Goal: Transaction & Acquisition: Purchase product/service

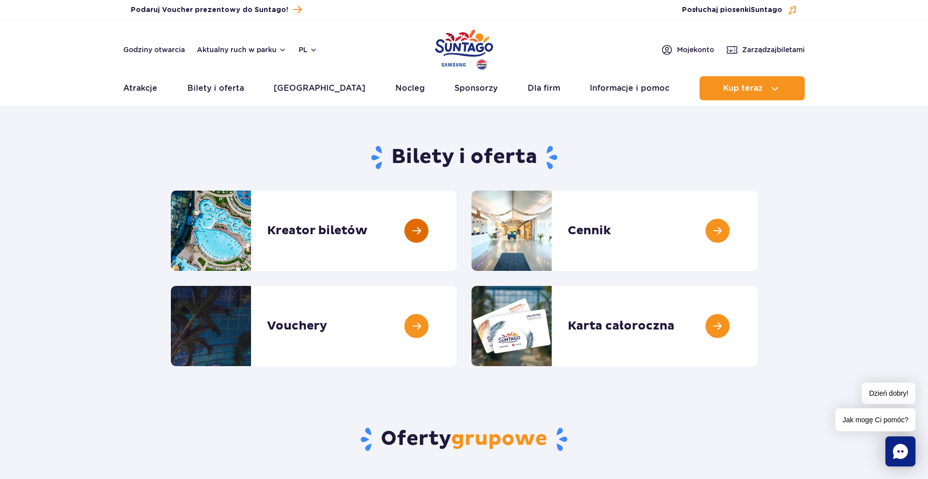
click at [457, 235] on link at bounding box center [457, 230] width 0 height 80
click at [758, 229] on link at bounding box center [758, 230] width 0 height 80
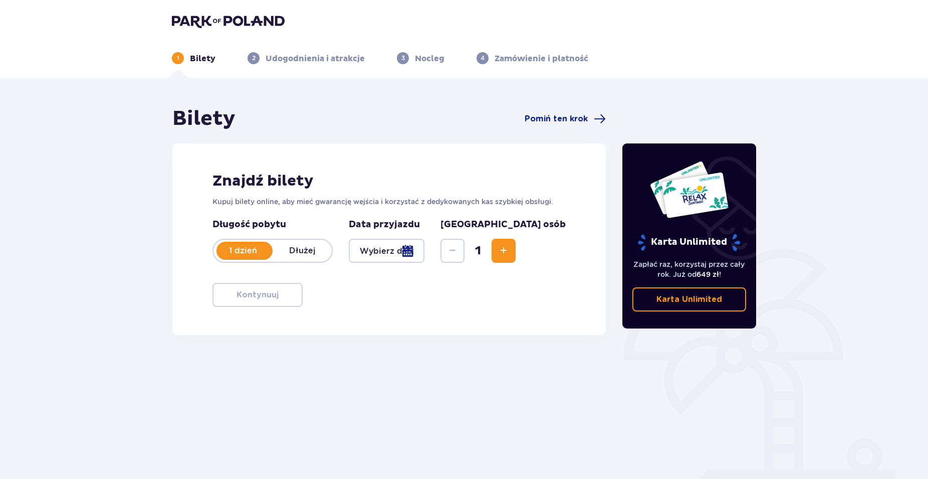
click at [425, 255] on div at bounding box center [387, 251] width 76 height 24
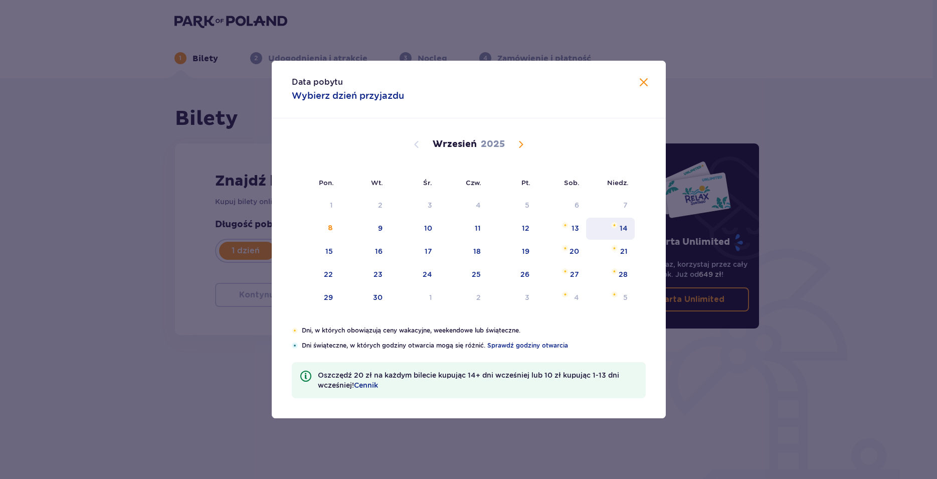
click at [615, 230] on div "14" at bounding box center [610, 229] width 49 height 22
click at [615, 231] on div "14" at bounding box center [610, 229] width 49 height 22
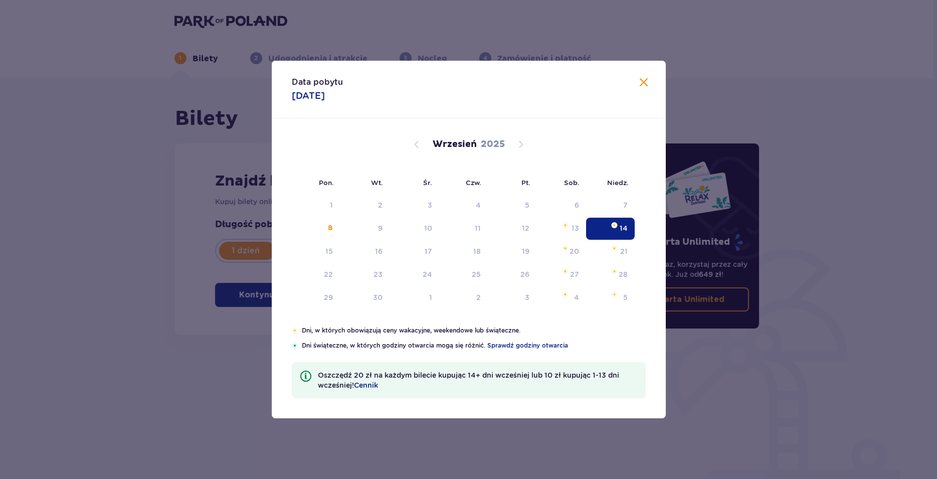
type input "14.09.25"
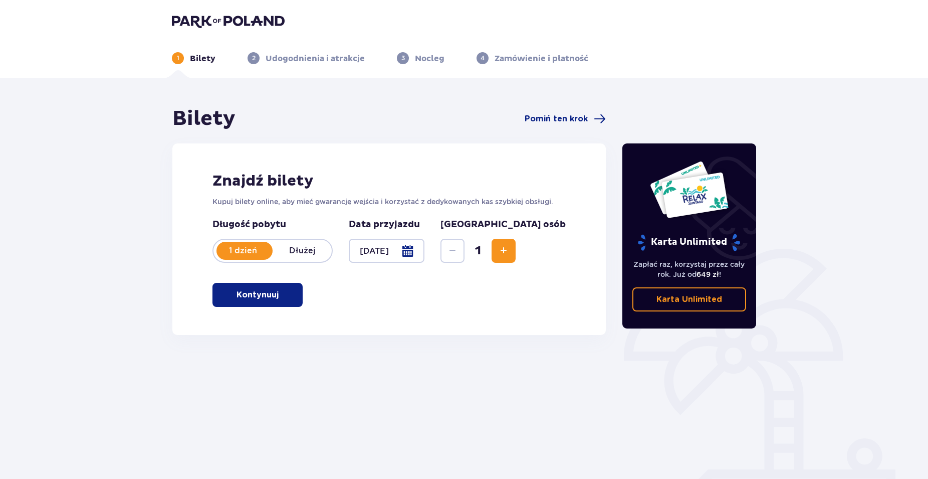
click at [516, 260] on button "Increase" at bounding box center [504, 251] width 24 height 24
click at [516, 259] on button "Increase" at bounding box center [504, 251] width 24 height 24
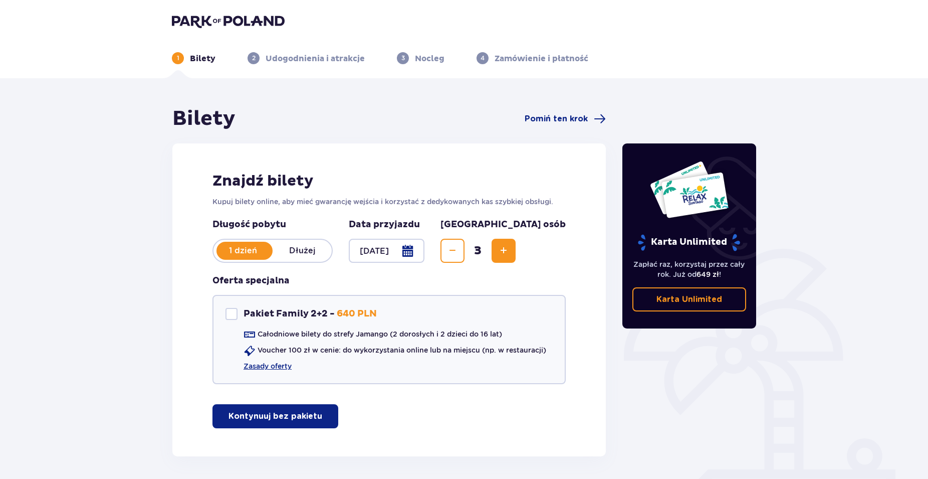
click at [516, 259] on button "Increase" at bounding box center [504, 251] width 24 height 24
click at [465, 254] on button "Decrease" at bounding box center [453, 251] width 24 height 24
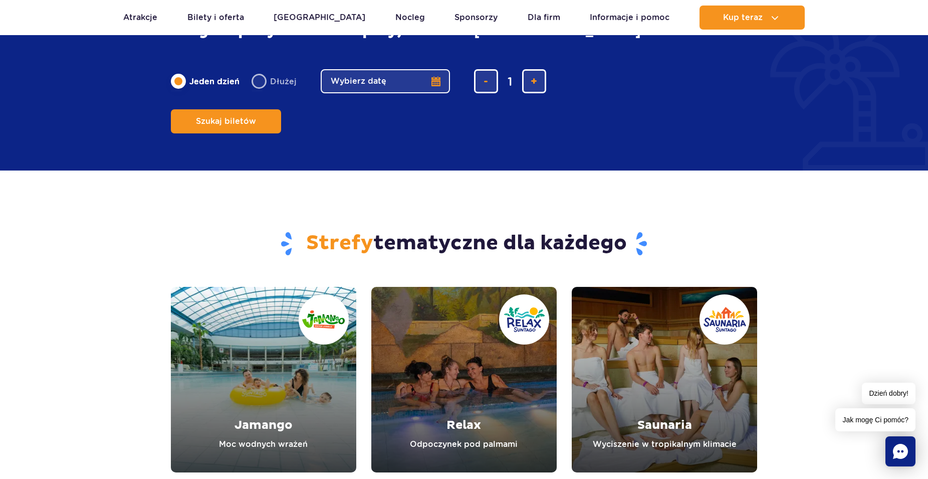
scroll to position [869, 0]
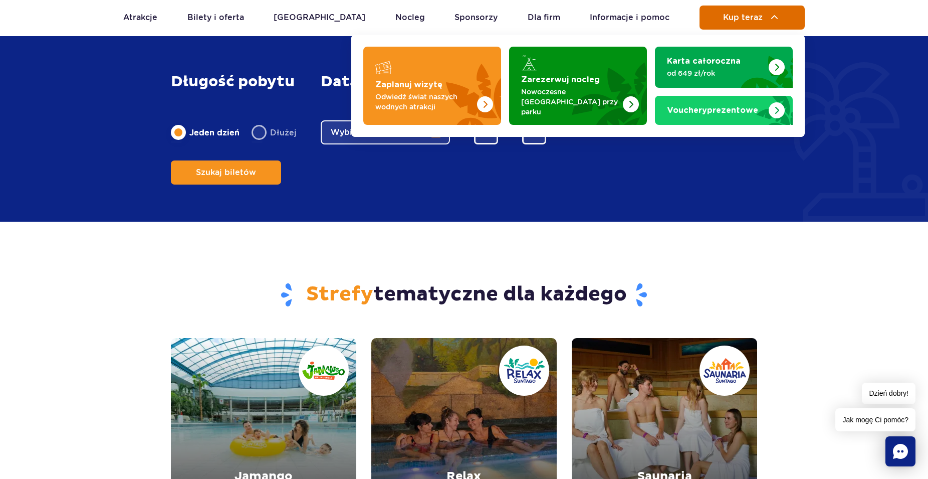
click at [759, 21] on button "Kup teraz" at bounding box center [752, 18] width 105 height 24
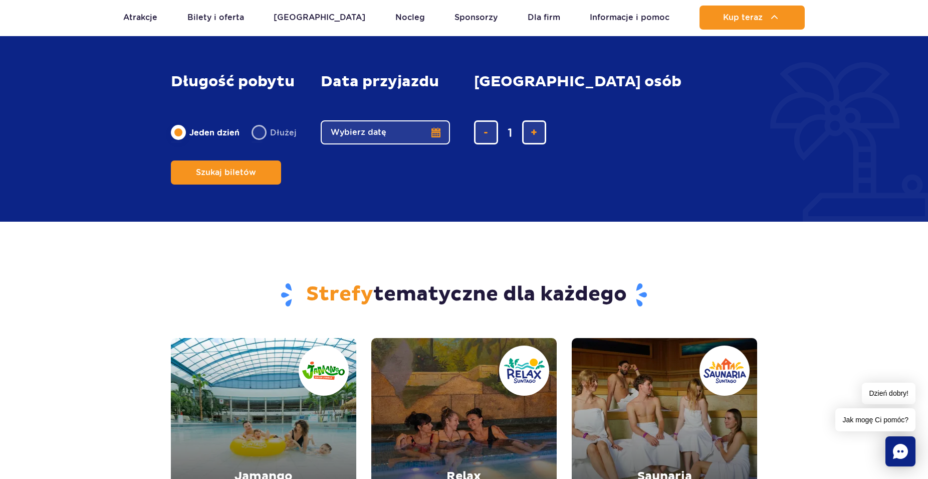
click at [774, 173] on div "Długość pobytu długość pobytu w głównej treści Jeden dzień Dłużej Data przyjazd…" at bounding box center [464, 128] width 928 height 185
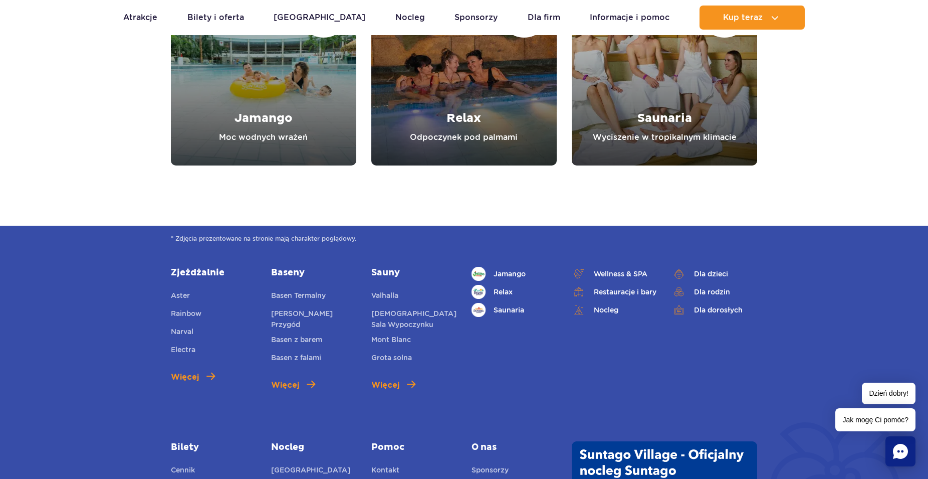
scroll to position [1125, 0]
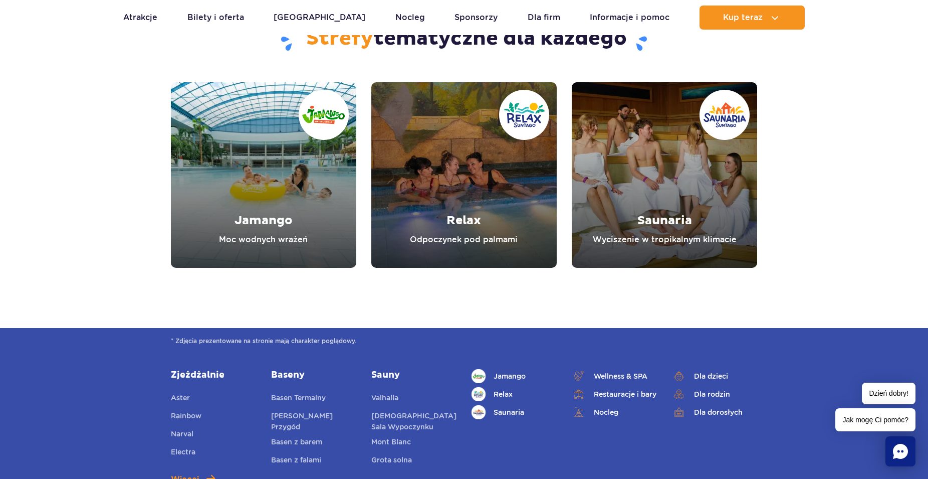
click at [287, 177] on link "Jamango" at bounding box center [263, 174] width 185 height 185
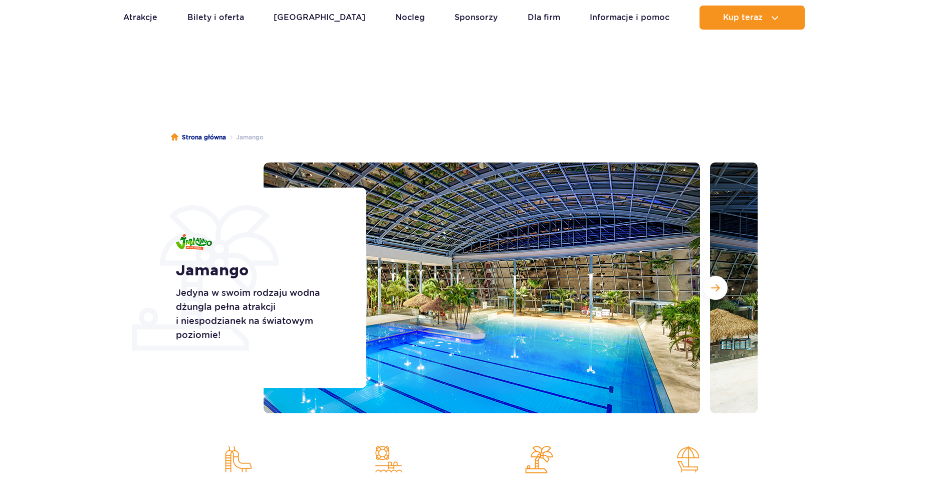
scroll to position [153, 0]
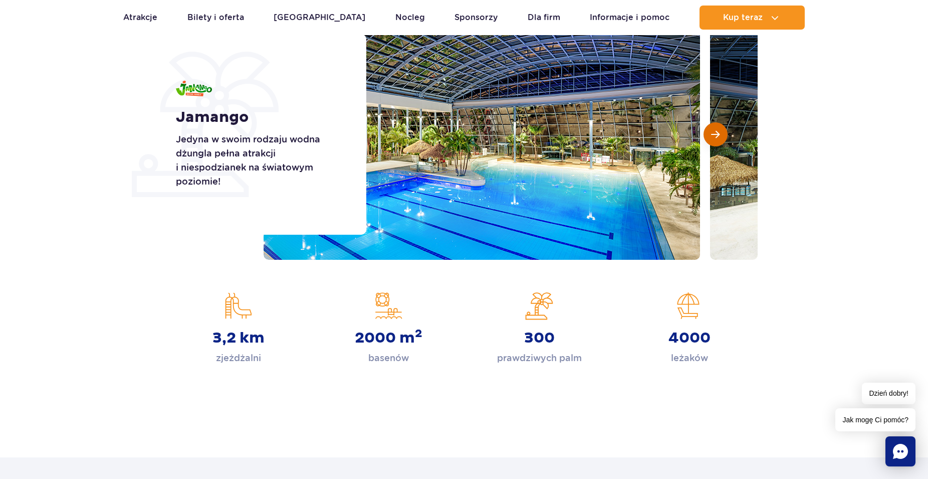
click at [709, 140] on button "Następny slajd" at bounding box center [716, 134] width 24 height 24
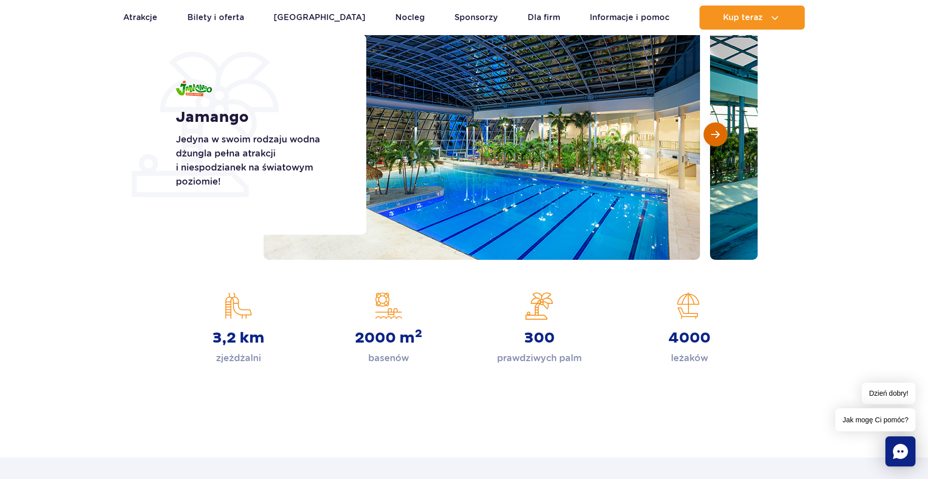
click at [711, 138] on button "Następny slajd" at bounding box center [716, 134] width 24 height 24
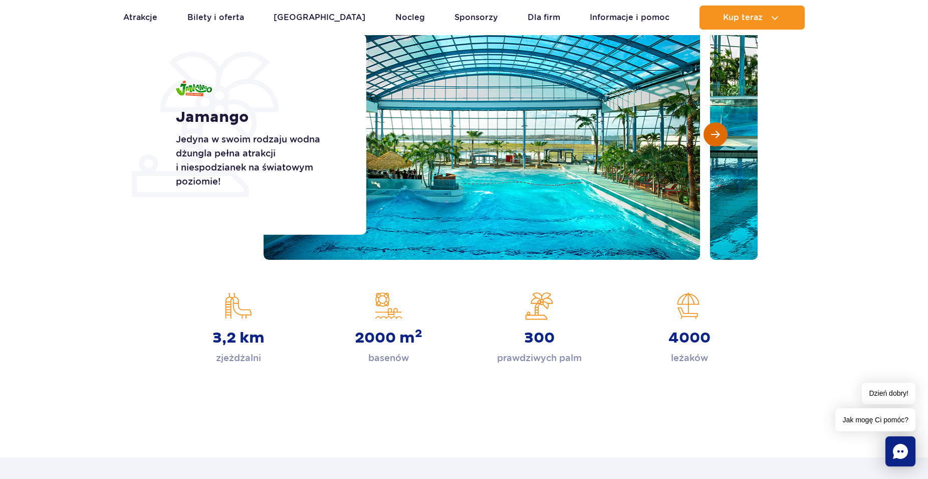
click at [712, 138] on span "Następny slajd" at bounding box center [715, 134] width 9 height 9
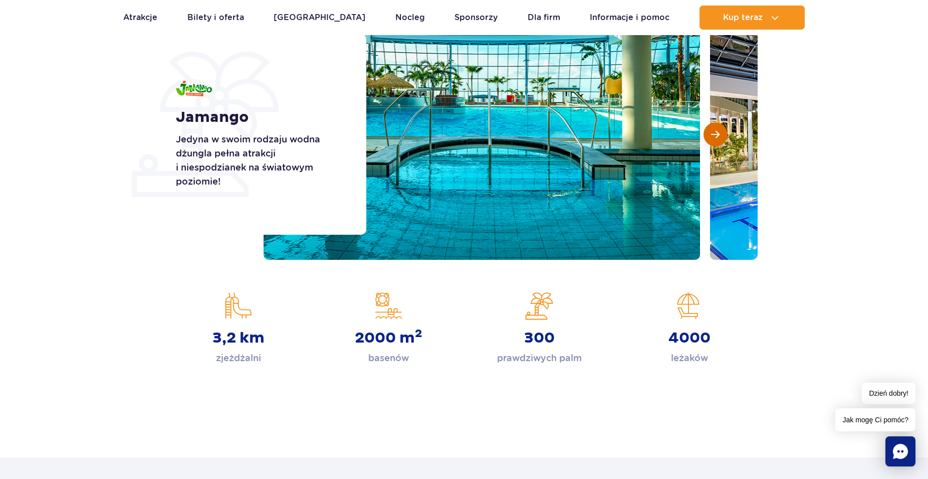
click at [712, 138] on span "Następny slajd" at bounding box center [715, 134] width 9 height 9
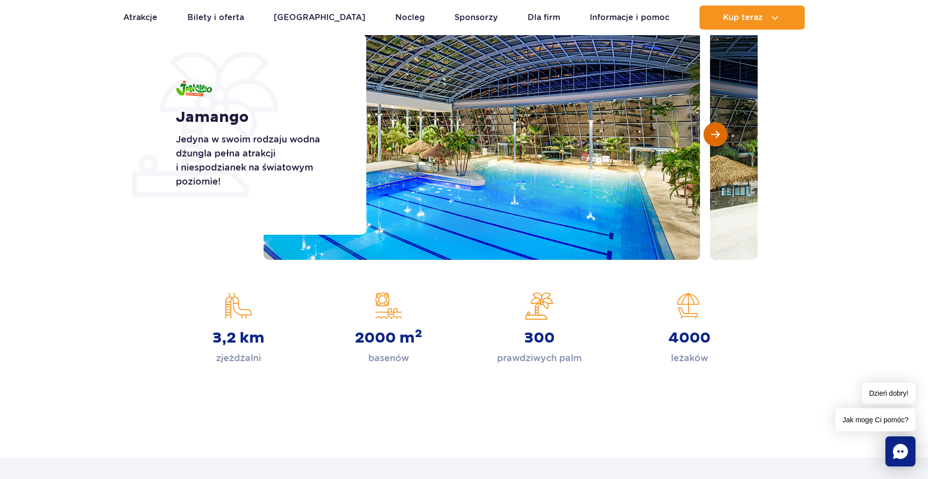
click at [712, 138] on span "Następny slajd" at bounding box center [715, 134] width 9 height 9
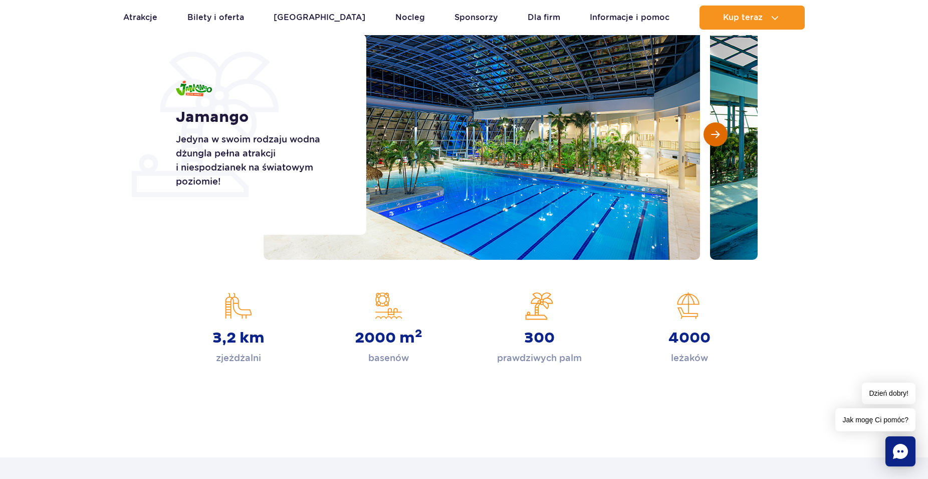
click at [712, 138] on span "Następny slajd" at bounding box center [715, 134] width 9 height 9
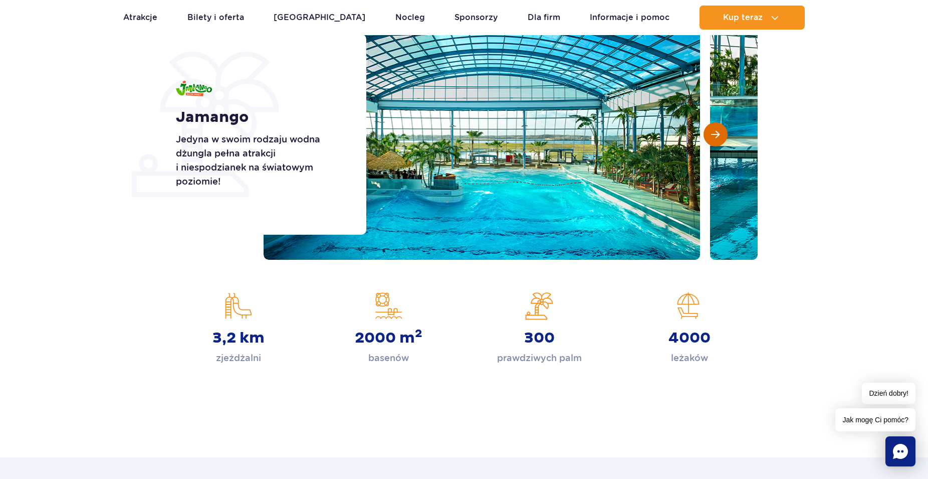
click at [712, 138] on span "Następny slajd" at bounding box center [715, 134] width 9 height 9
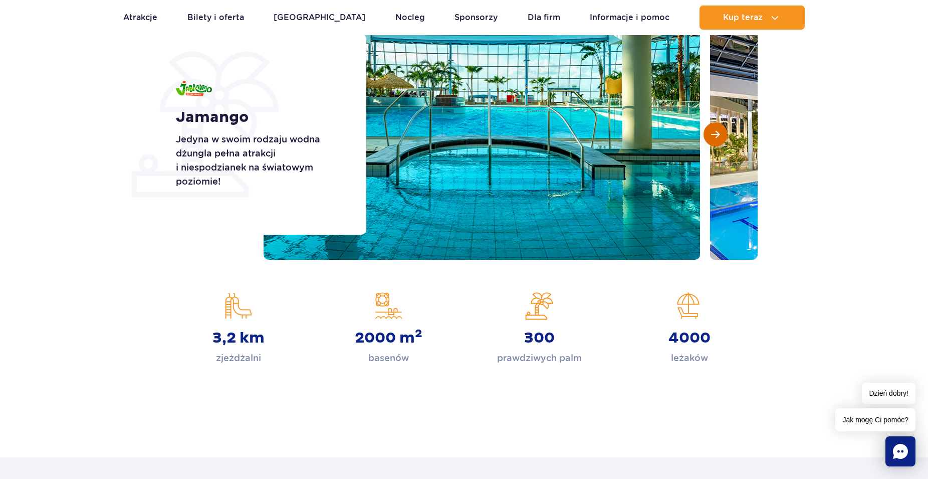
click at [712, 138] on span "Następny slajd" at bounding box center [715, 134] width 9 height 9
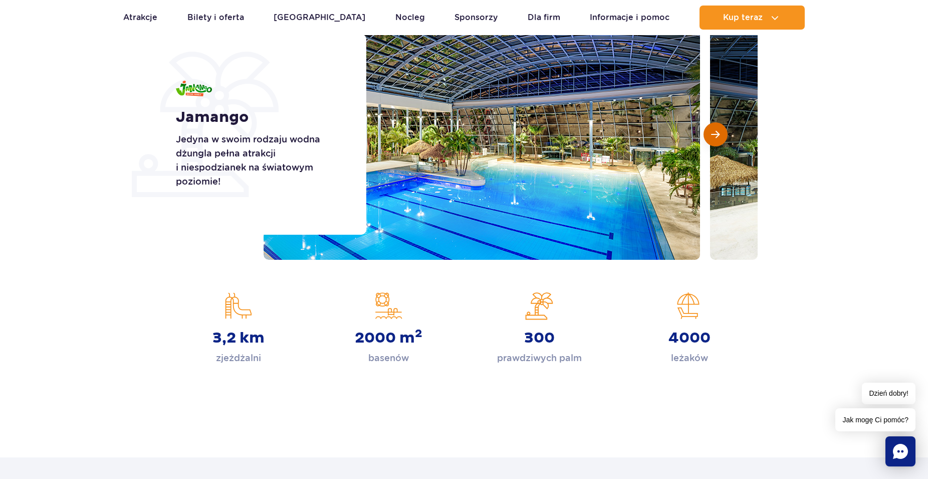
click at [712, 138] on span "Następny slajd" at bounding box center [715, 134] width 9 height 9
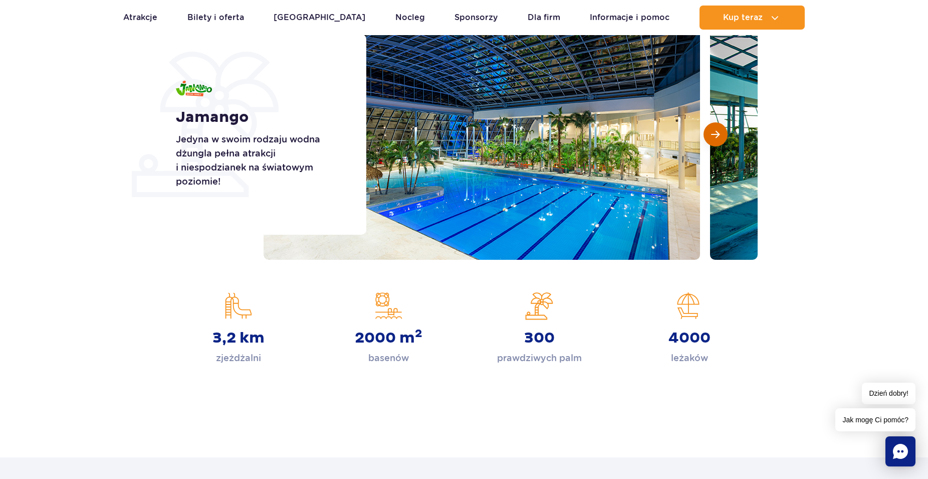
click at [712, 138] on span "Następny slajd" at bounding box center [715, 134] width 9 height 9
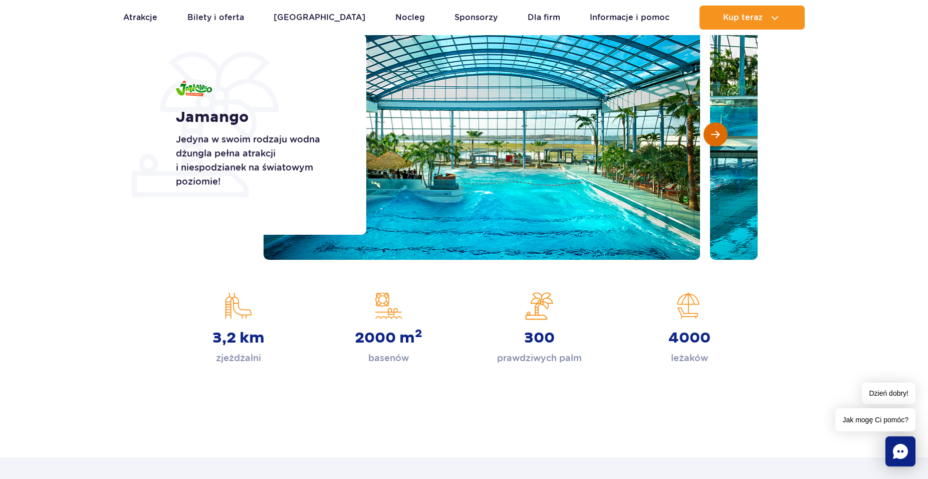
click at [712, 138] on span "Następny slajd" at bounding box center [715, 134] width 9 height 9
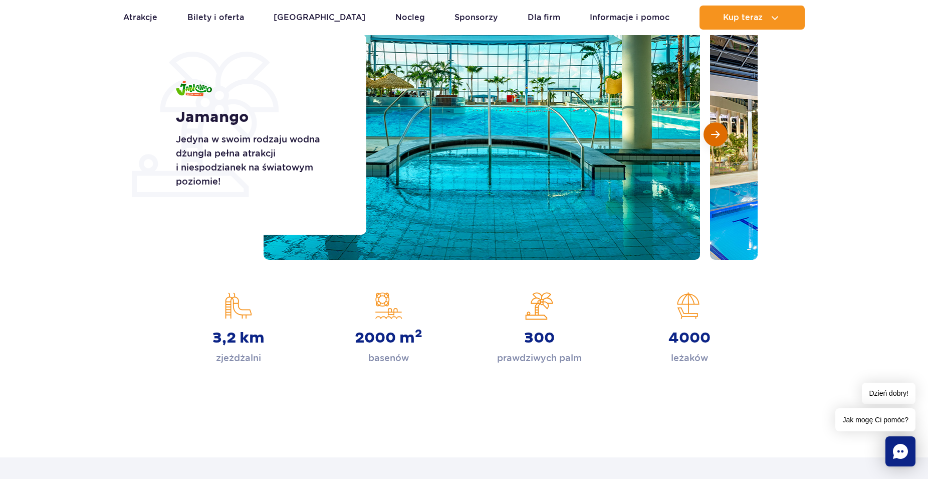
click at [712, 138] on span "Następny slajd" at bounding box center [715, 134] width 9 height 9
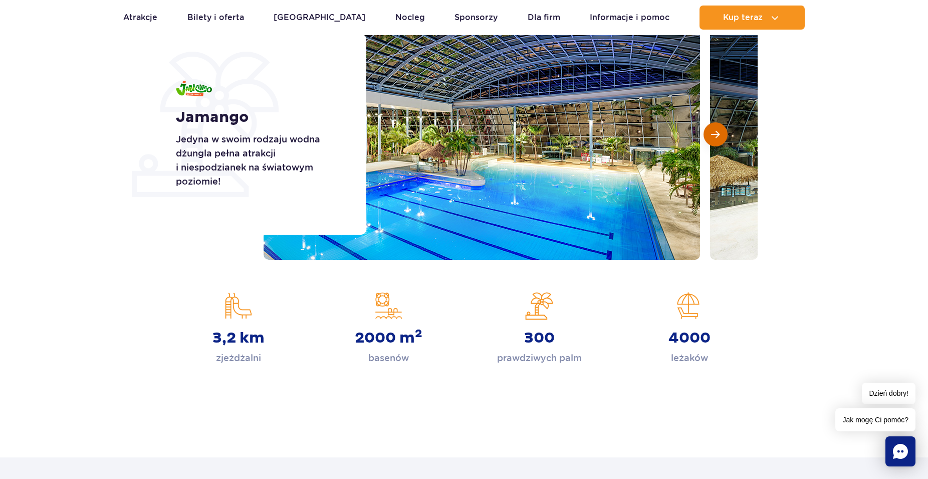
click at [712, 138] on span "Następny slajd" at bounding box center [715, 134] width 9 height 9
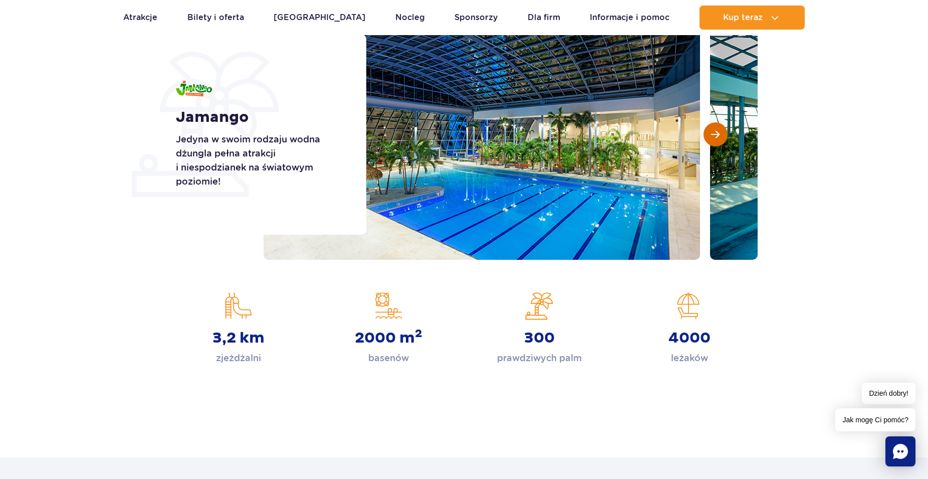
click at [712, 138] on span "Następny slajd" at bounding box center [715, 134] width 9 height 9
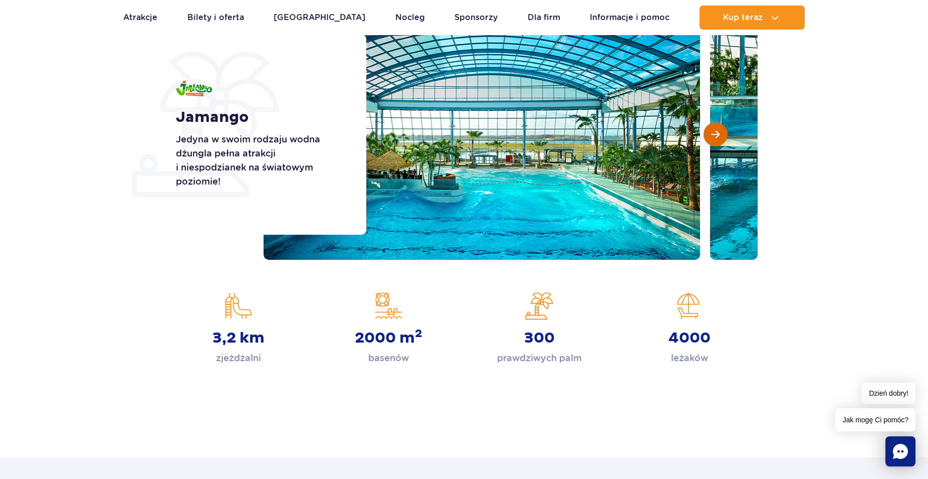
click at [712, 138] on span "Następny slajd" at bounding box center [715, 134] width 9 height 9
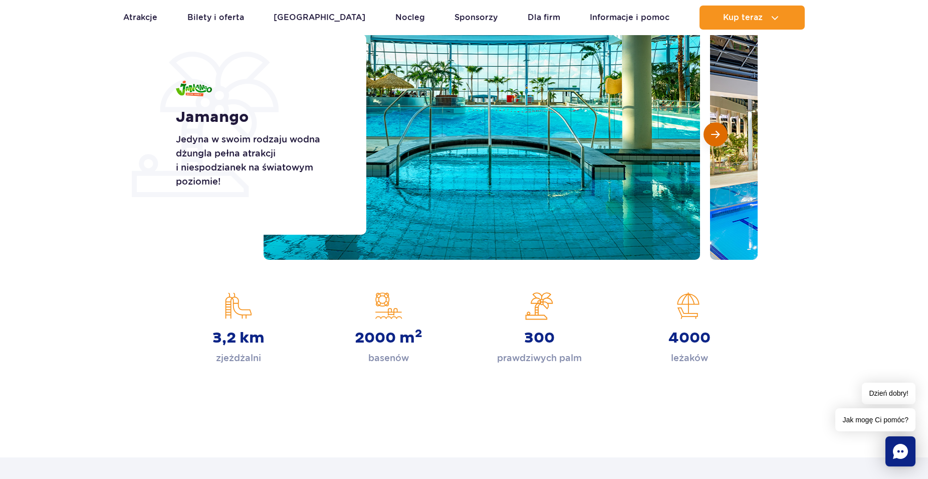
click at [712, 138] on span "Następny slajd" at bounding box center [715, 134] width 9 height 9
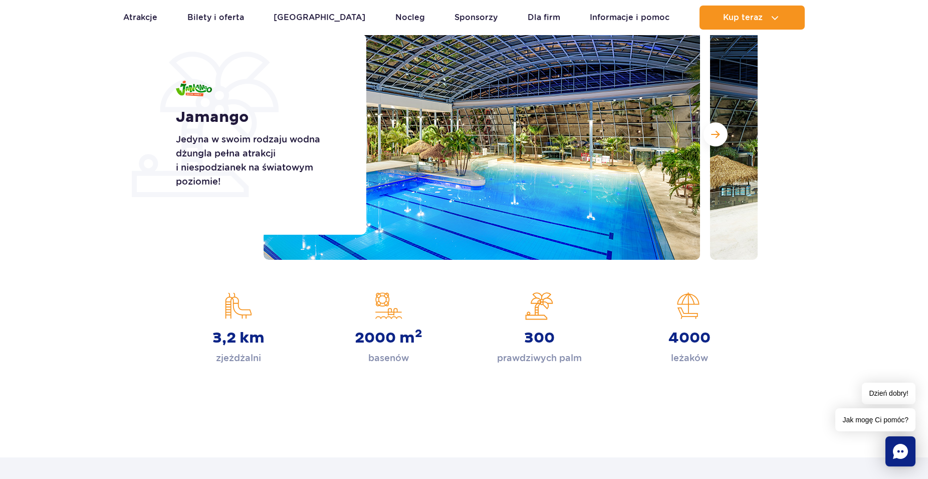
scroll to position [0, 0]
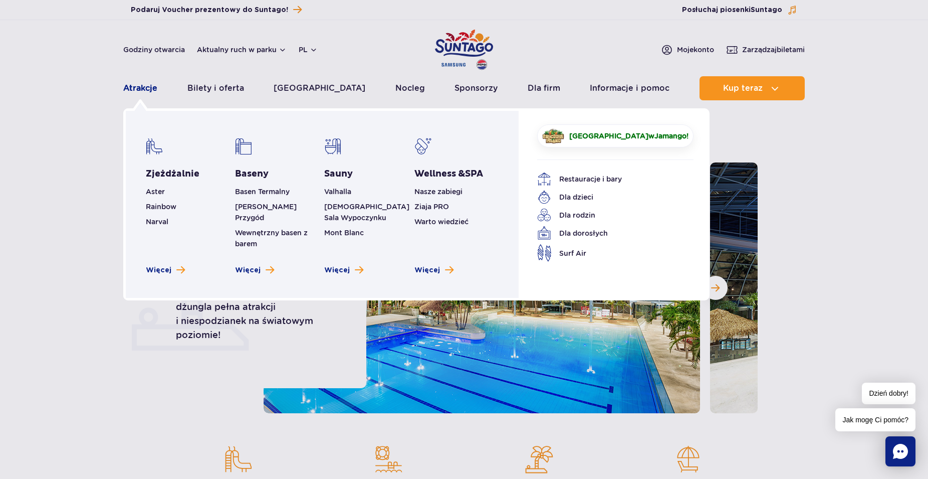
click at [135, 87] on link "Atrakcje" at bounding box center [140, 88] width 34 height 24
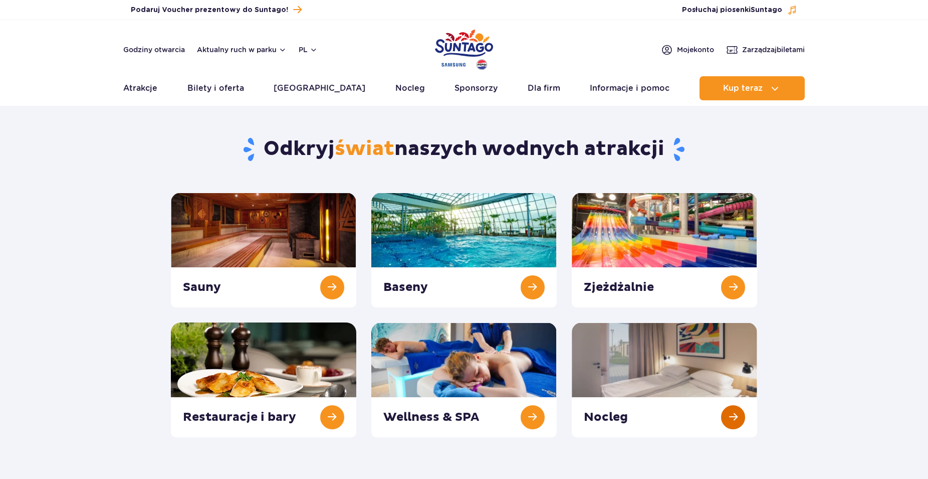
scroll to position [51, 0]
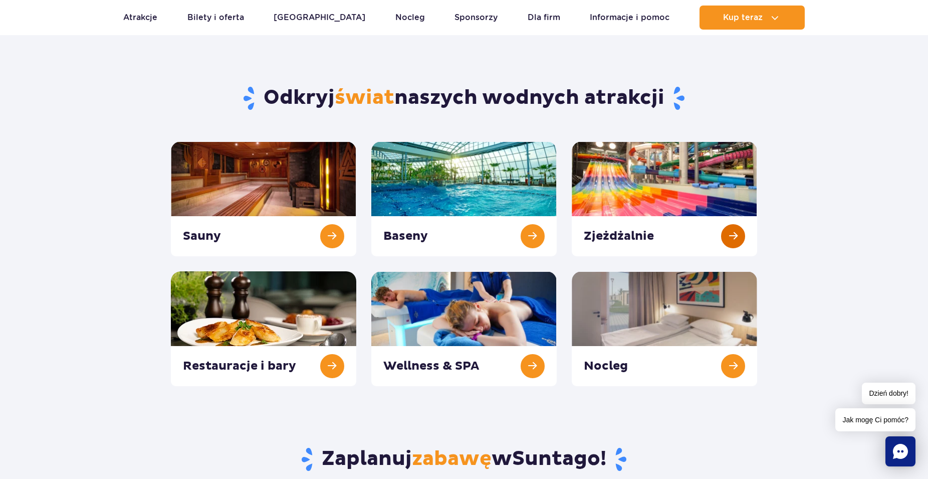
click at [668, 205] on link at bounding box center [664, 198] width 185 height 115
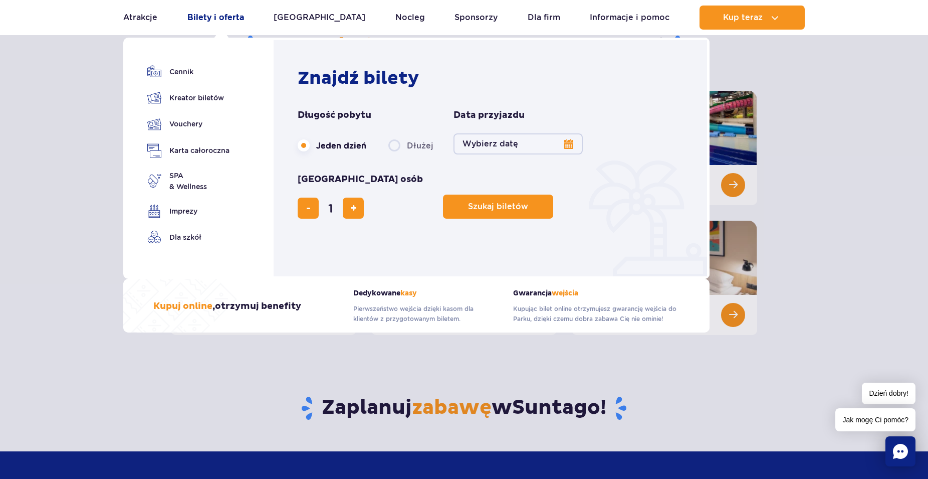
click at [221, 19] on link "Bilety i oferta" at bounding box center [215, 18] width 57 height 24
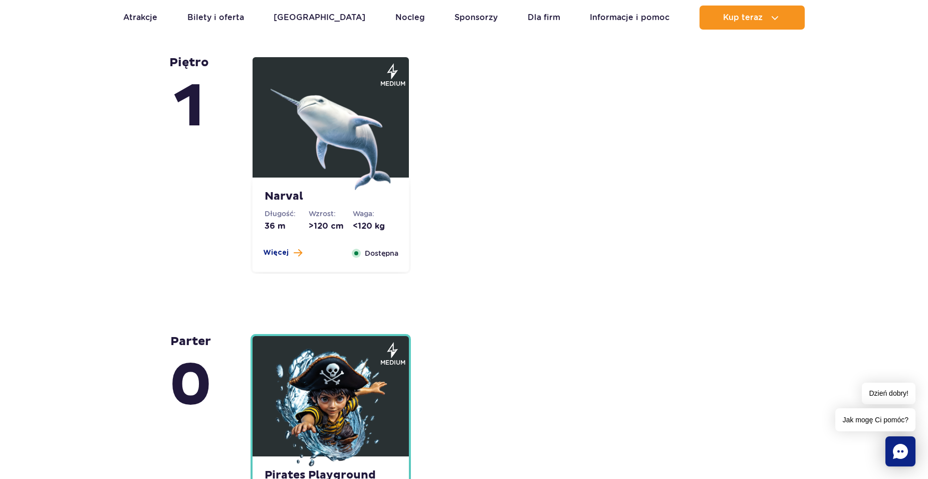
scroll to position [2250, 0]
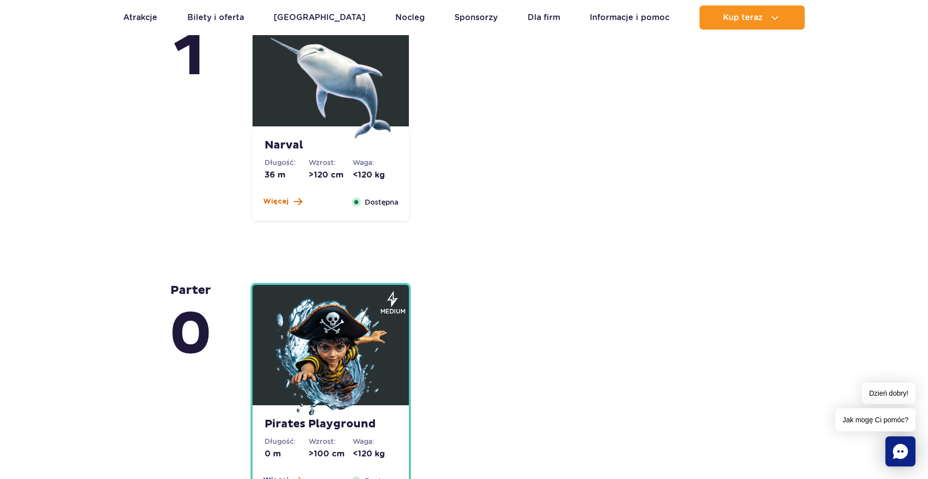
click at [275, 201] on span "Więcej" at bounding box center [276, 201] width 26 height 10
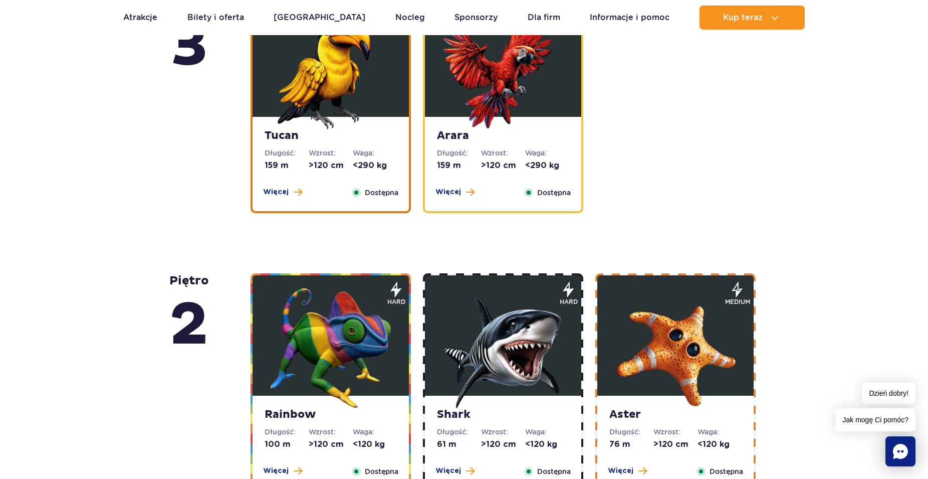
scroll to position [1361, 0]
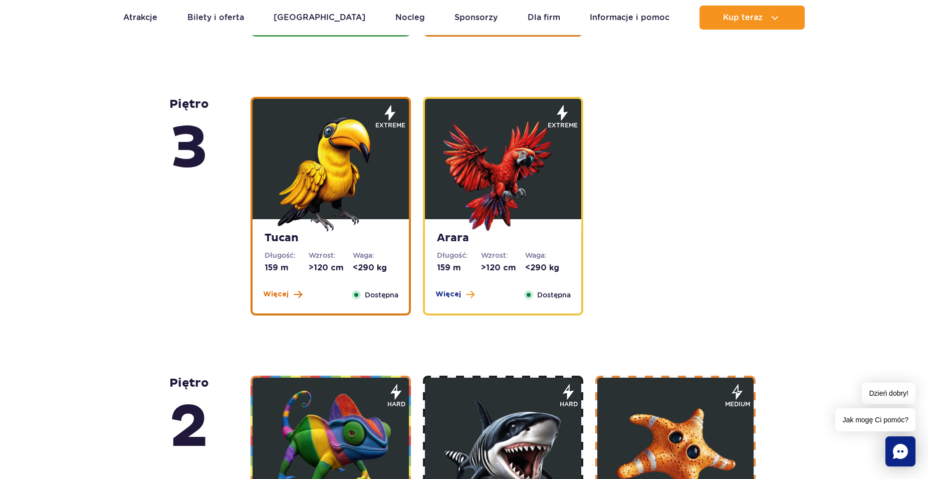
click at [288, 297] on button "Więcej" at bounding box center [282, 294] width 39 height 10
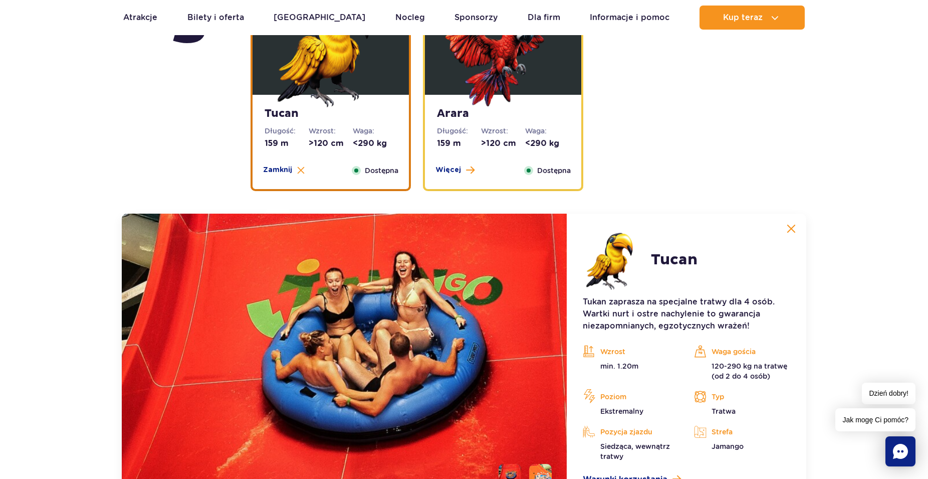
scroll to position [1588, 0]
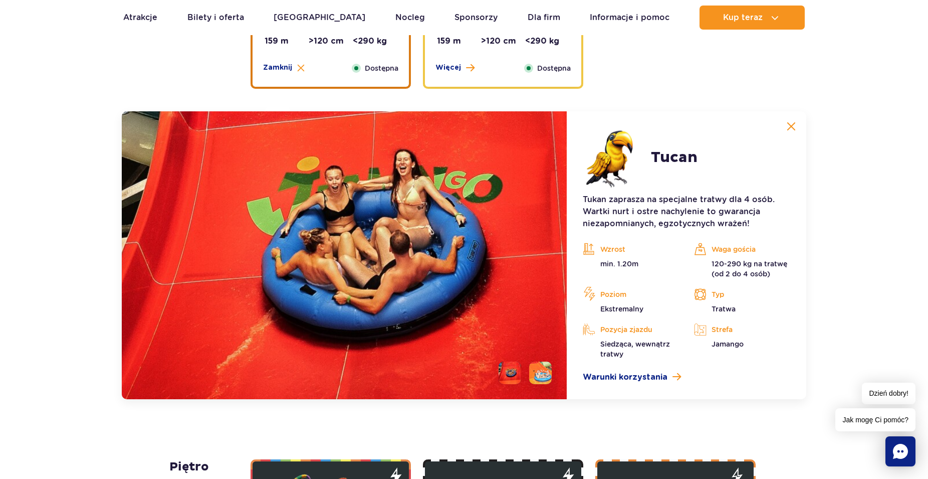
click at [513, 378] on li at bounding box center [510, 372] width 23 height 23
click at [537, 376] on li at bounding box center [540, 372] width 23 height 23
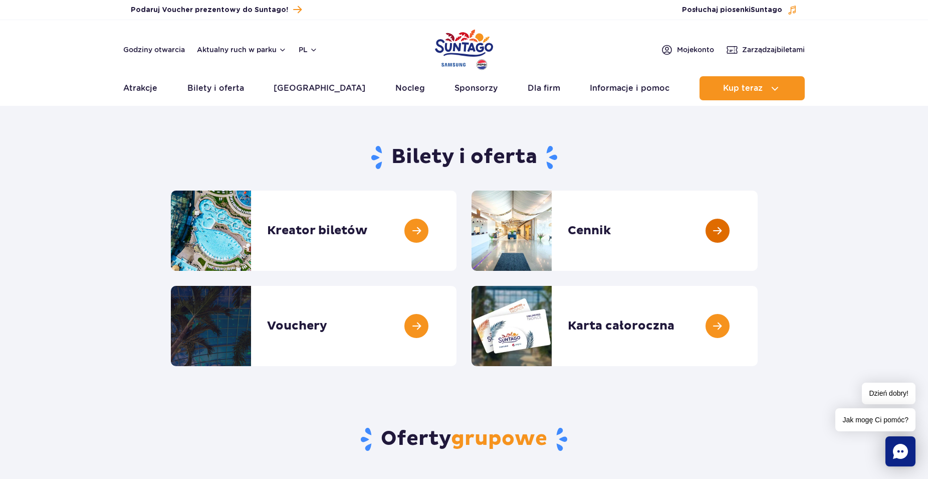
click at [758, 229] on link at bounding box center [758, 230] width 0 height 80
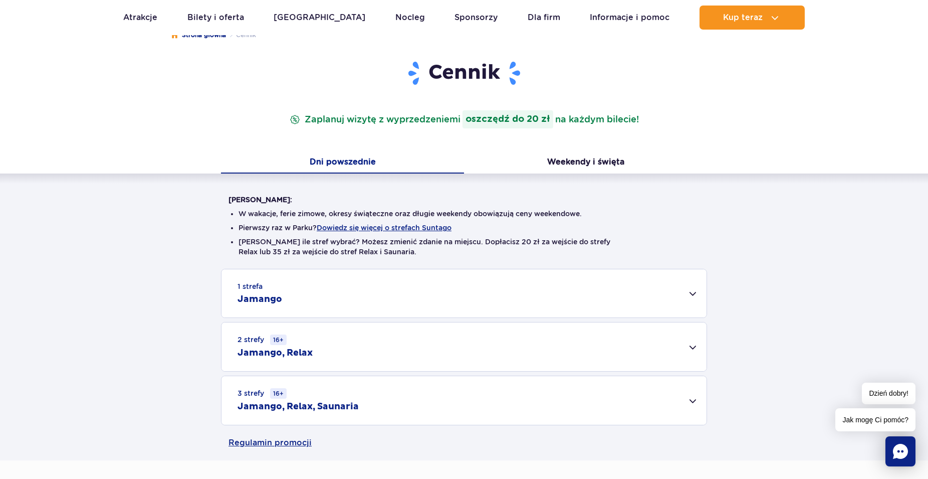
scroll to position [153, 0]
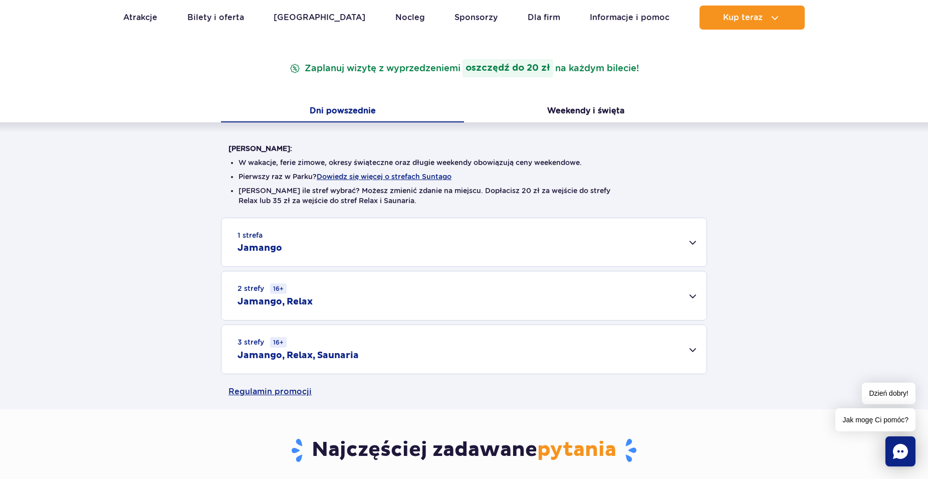
click at [689, 241] on div "1 strefa Jamango" at bounding box center [464, 242] width 485 height 48
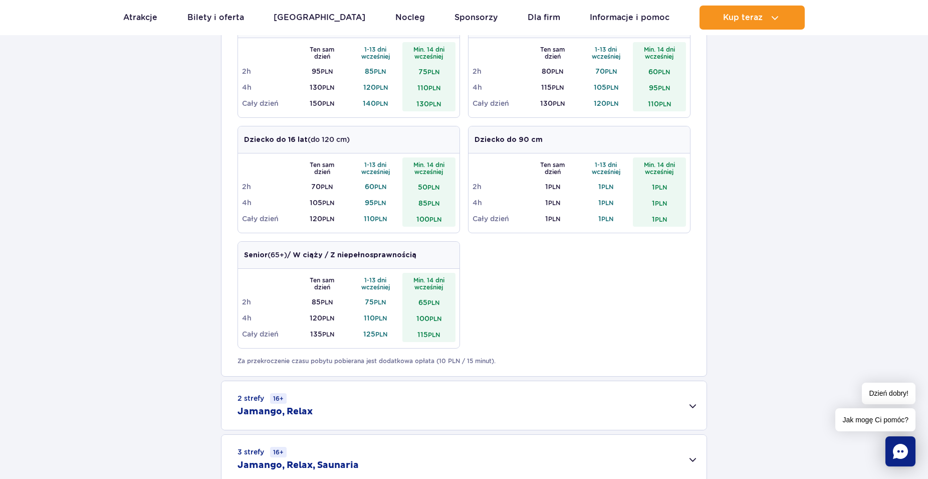
scroll to position [511, 0]
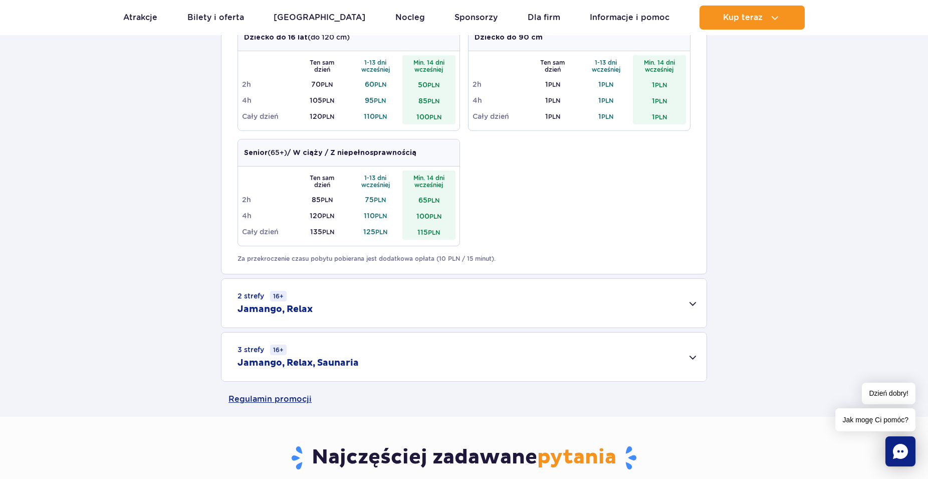
click at [687, 302] on div "2 strefy 16+ Jamango, Relax" at bounding box center [464, 303] width 485 height 49
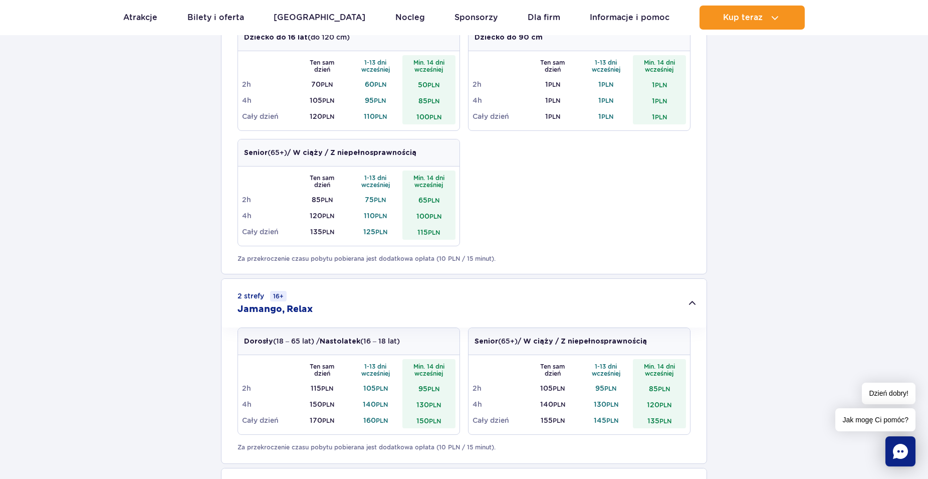
scroll to position [358, 0]
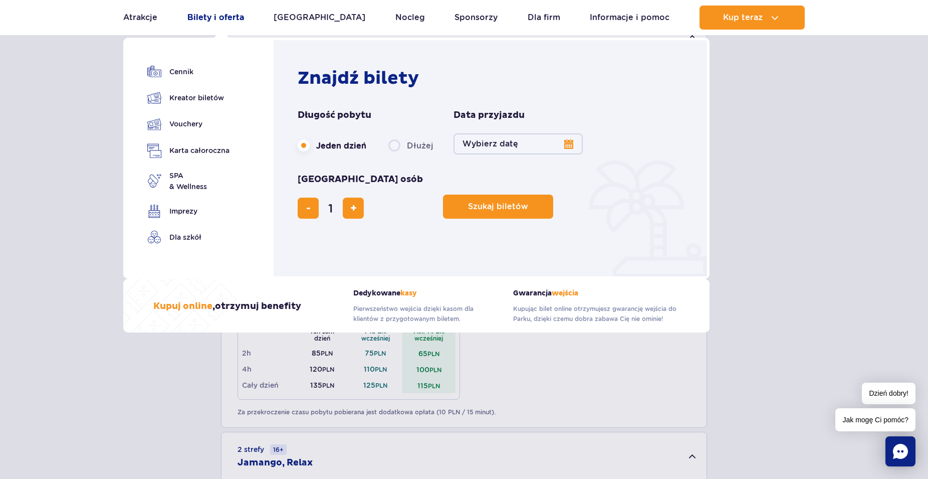
click at [201, 19] on link "Bilety i oferta" at bounding box center [215, 18] width 57 height 24
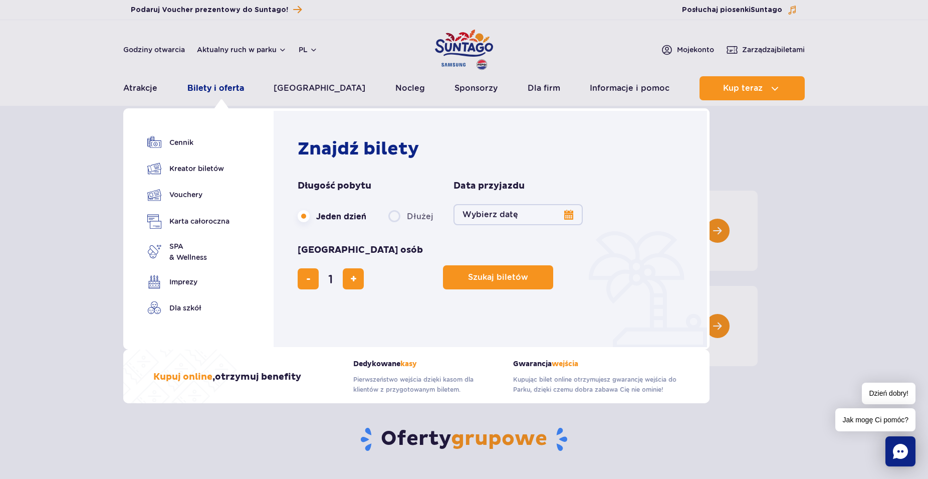
click at [217, 87] on link "Bilety i oferta" at bounding box center [215, 88] width 57 height 24
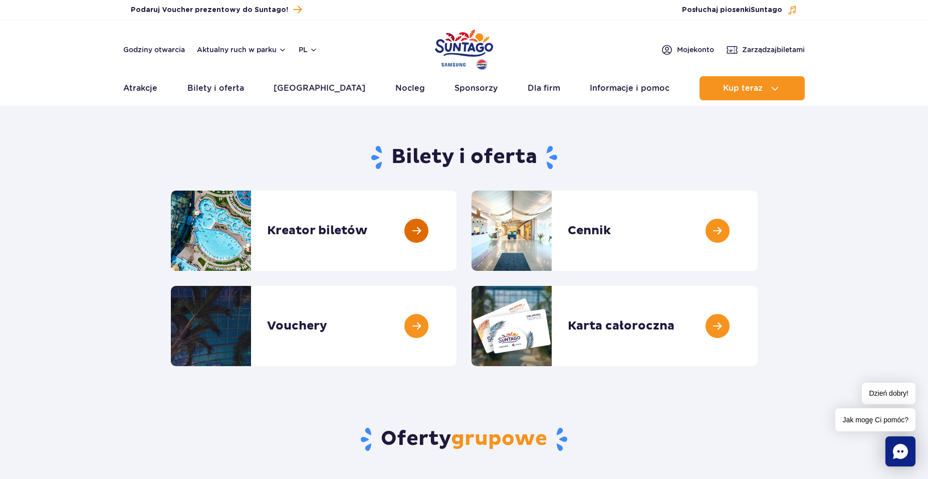
click at [457, 230] on link at bounding box center [457, 230] width 0 height 80
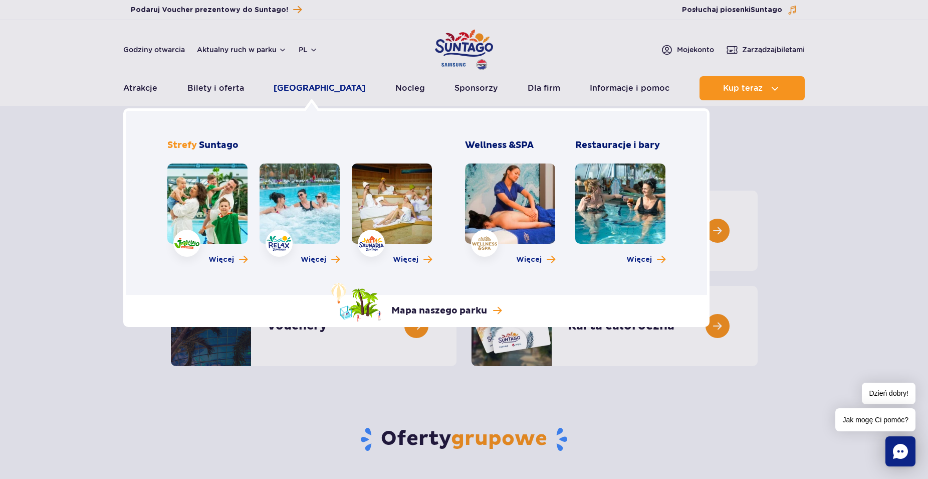
click at [301, 91] on link "[GEOGRAPHIC_DATA]" at bounding box center [320, 88] width 92 height 24
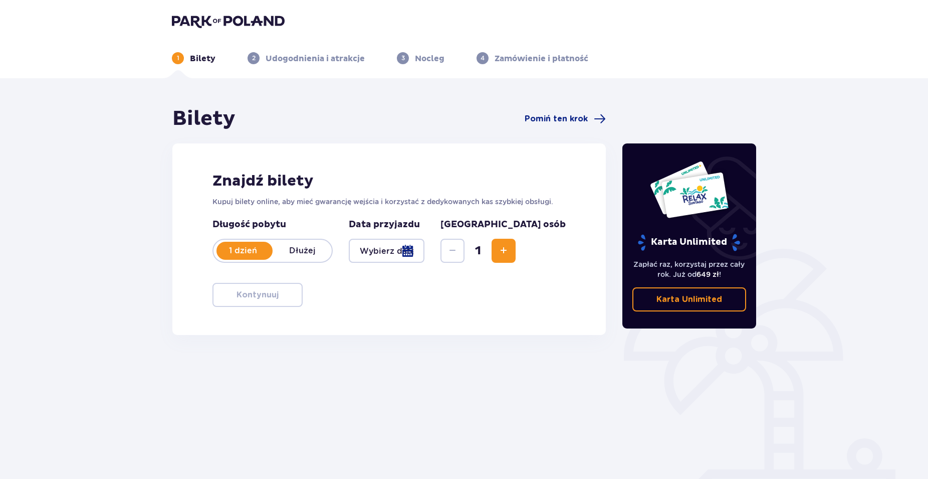
scroll to position [36, 0]
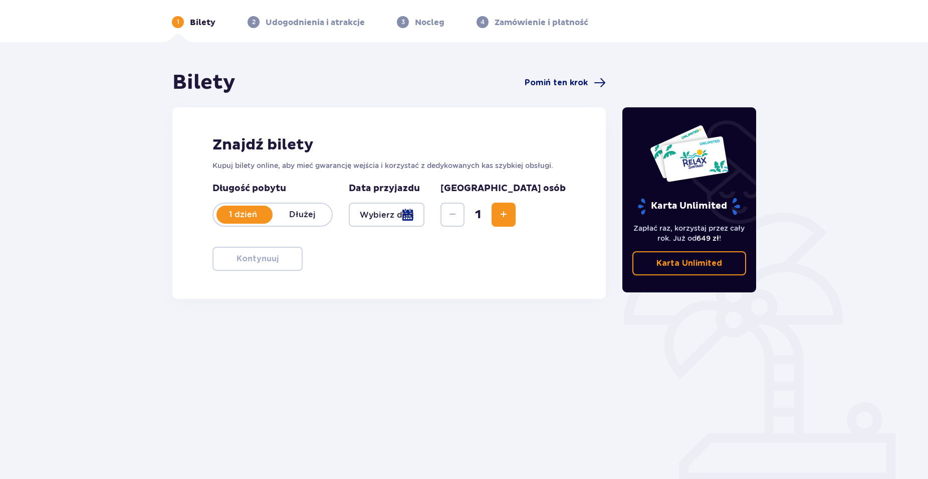
click at [547, 85] on span "Pomiń ten krok" at bounding box center [556, 82] width 63 height 11
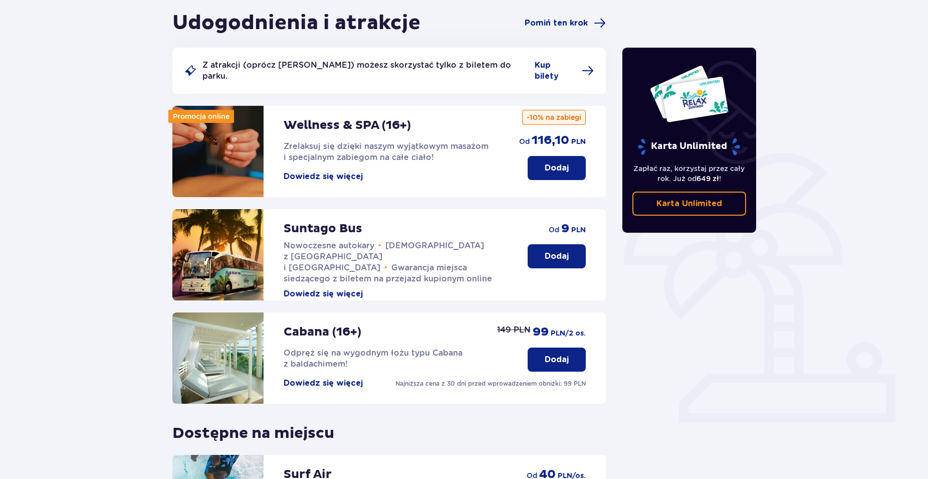
scroll to position [45, 0]
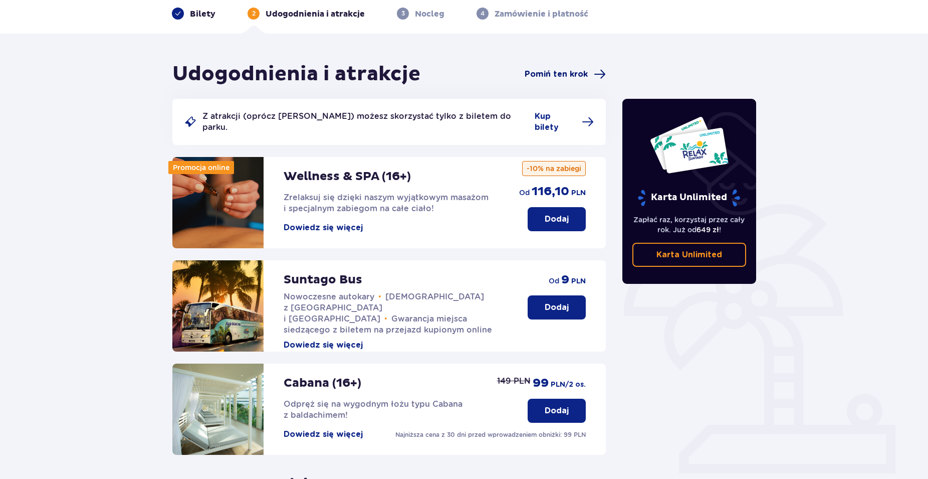
click at [562, 75] on span "Pomiń ten krok" at bounding box center [556, 74] width 63 height 11
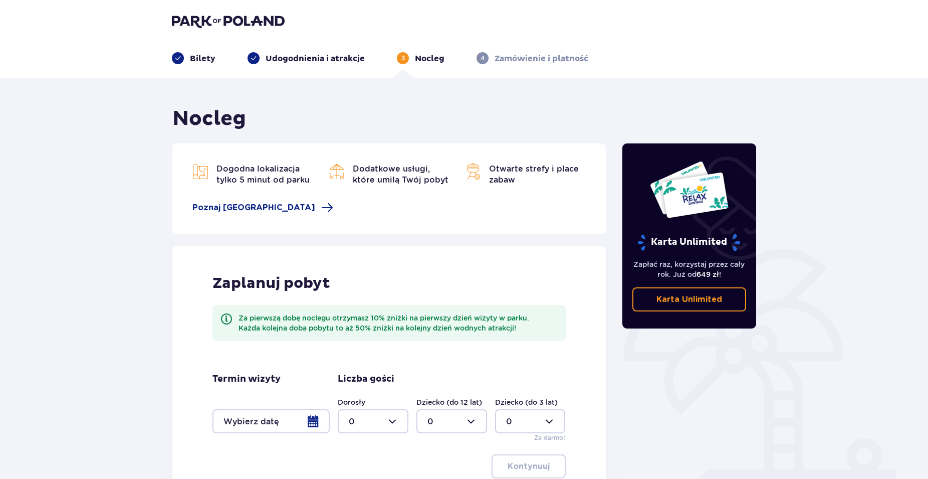
scroll to position [88, 0]
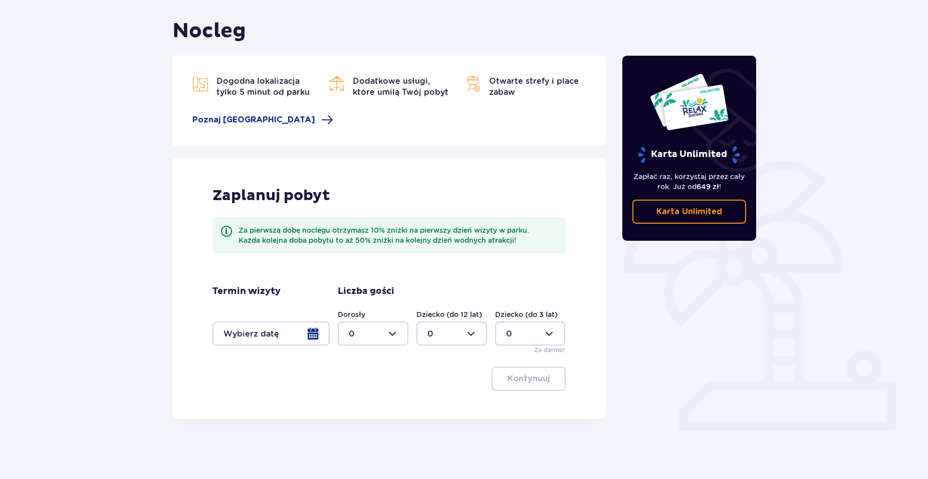
click at [398, 337] on div at bounding box center [373, 333] width 71 height 24
click at [355, 406] on div "2" at bounding box center [373, 406] width 49 height 11
type input "2"
click at [475, 337] on div at bounding box center [452, 333] width 71 height 24
click at [432, 403] on p "2" at bounding box center [430, 406] width 5 height 11
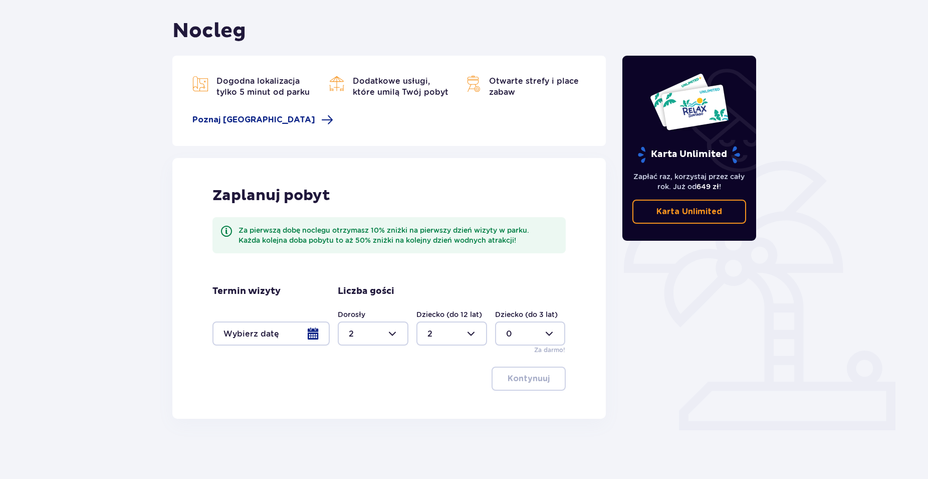
click at [472, 331] on div at bounding box center [452, 333] width 71 height 24
click at [427, 422] on span "3" at bounding box center [452, 427] width 69 height 21
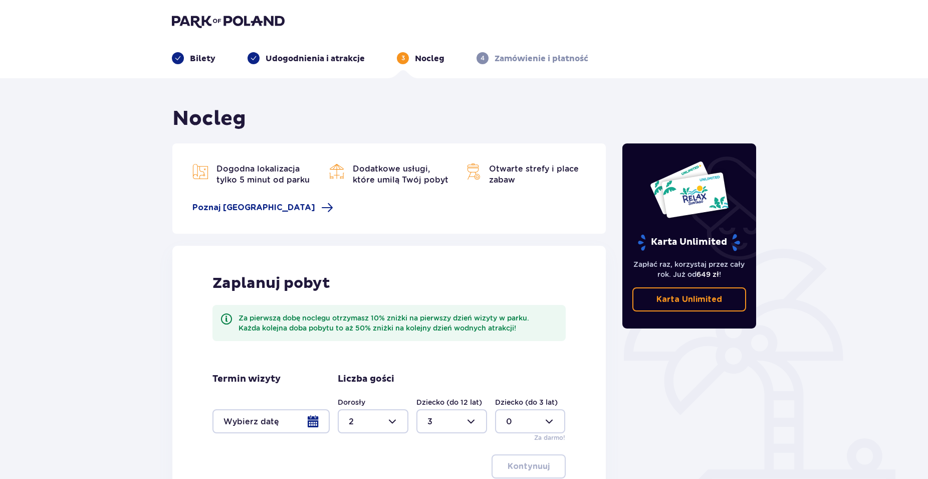
click at [506, 182] on span "Otwarte strefy i place zabaw" at bounding box center [534, 174] width 90 height 21
click at [501, 173] on span "Otwarte strefy i place zabaw" at bounding box center [534, 174] width 90 height 21
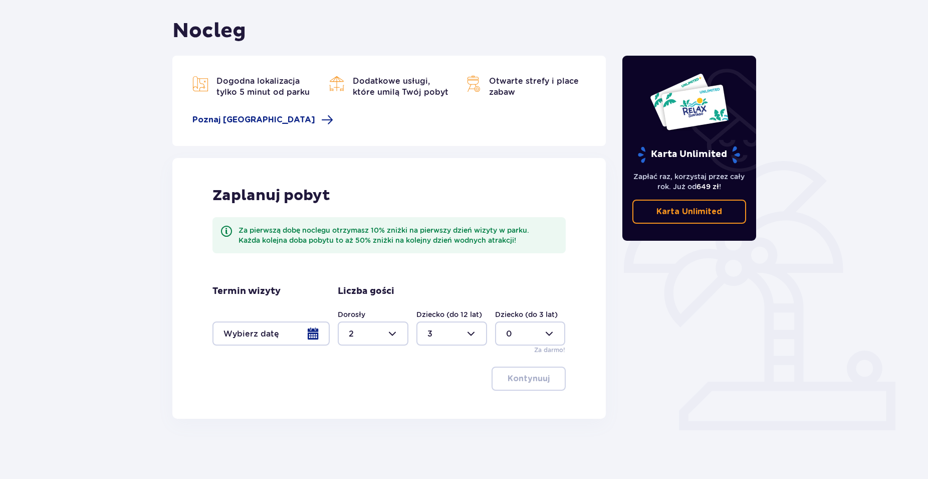
click at [436, 333] on div at bounding box center [452, 333] width 71 height 24
click at [436, 356] on span "0" at bounding box center [452, 363] width 69 height 21
type input "0"
click at [396, 336] on div at bounding box center [373, 333] width 71 height 24
click at [371, 364] on div "0" at bounding box center [373, 363] width 49 height 11
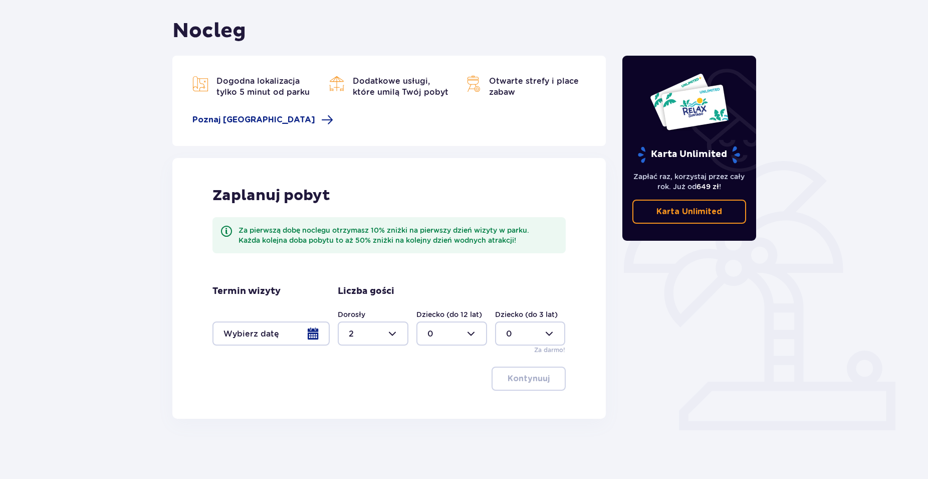
type input "0"
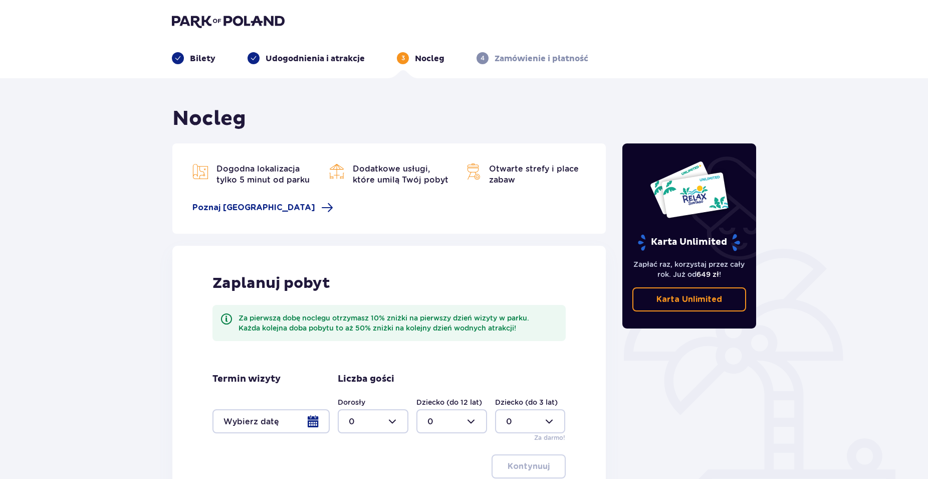
click at [470, 174] on img at bounding box center [473, 171] width 16 height 16
click at [405, 175] on p "Dodatkowe usługi, które umilą Twój pobyt" at bounding box center [401, 174] width 96 height 22
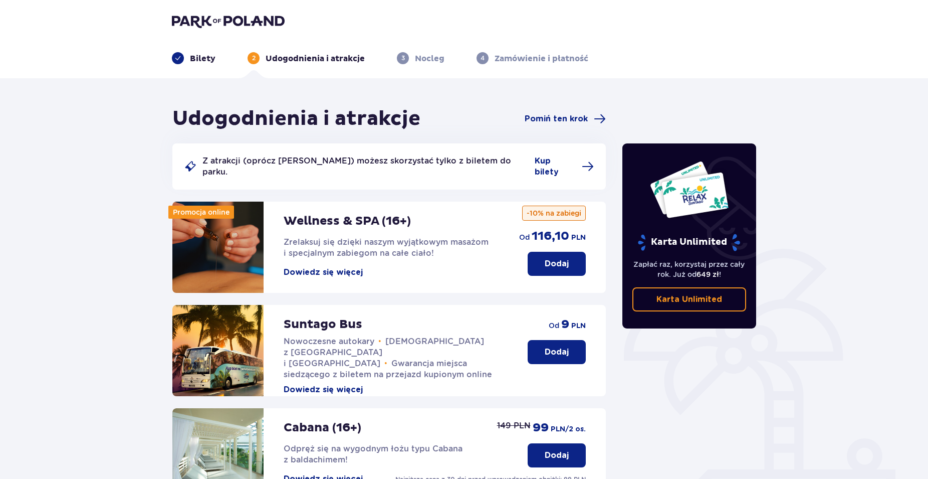
scroll to position [45, 0]
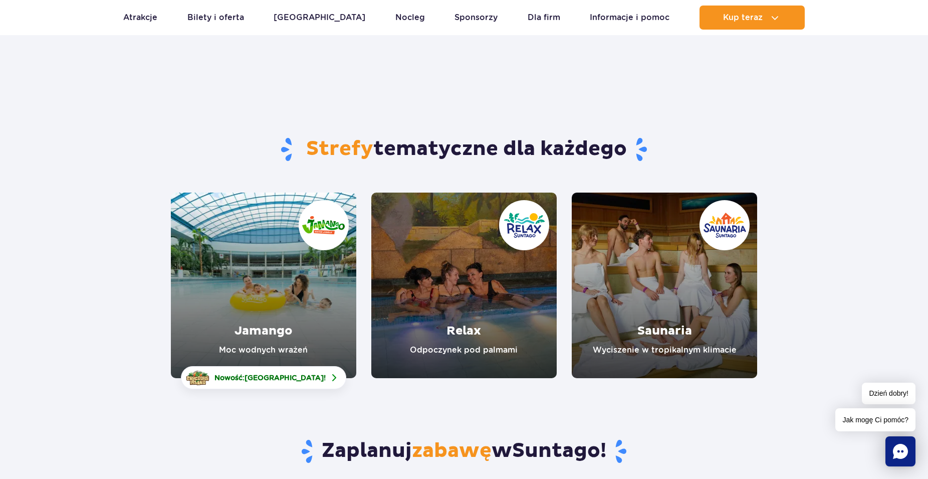
scroll to position [102, 0]
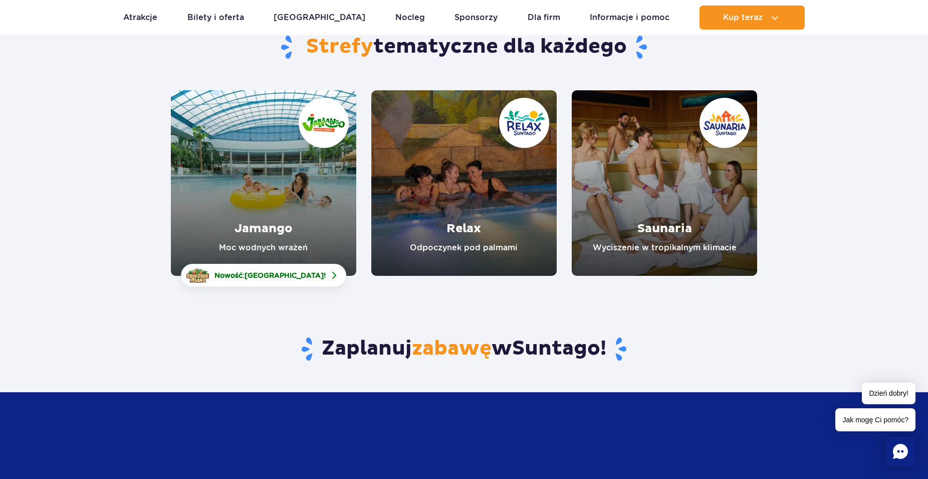
click at [436, 248] on link "Relax" at bounding box center [463, 182] width 185 height 185
click at [332, 276] on img at bounding box center [338, 275] width 12 height 12
click at [261, 208] on link "Jamango" at bounding box center [263, 182] width 185 height 185
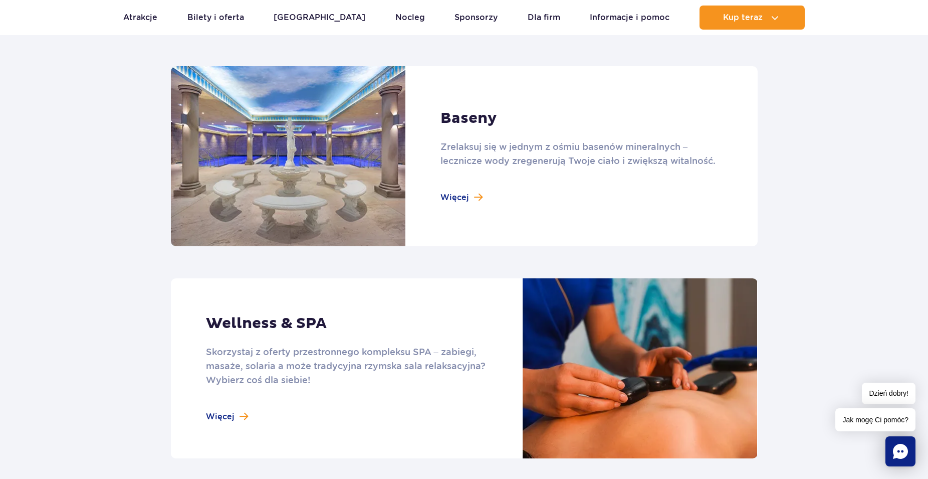
scroll to position [614, 0]
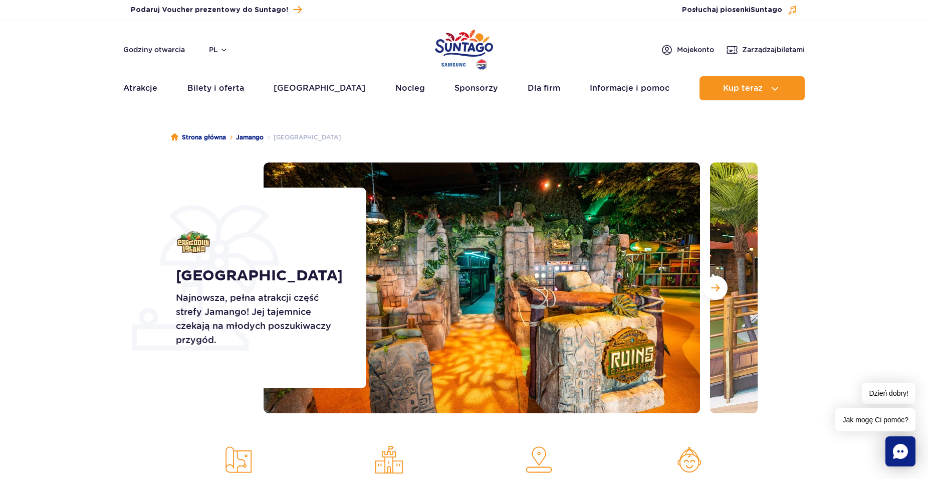
click at [667, 290] on img at bounding box center [482, 287] width 437 height 251
click at [718, 291] on span "Następny slajd" at bounding box center [715, 287] width 9 height 9
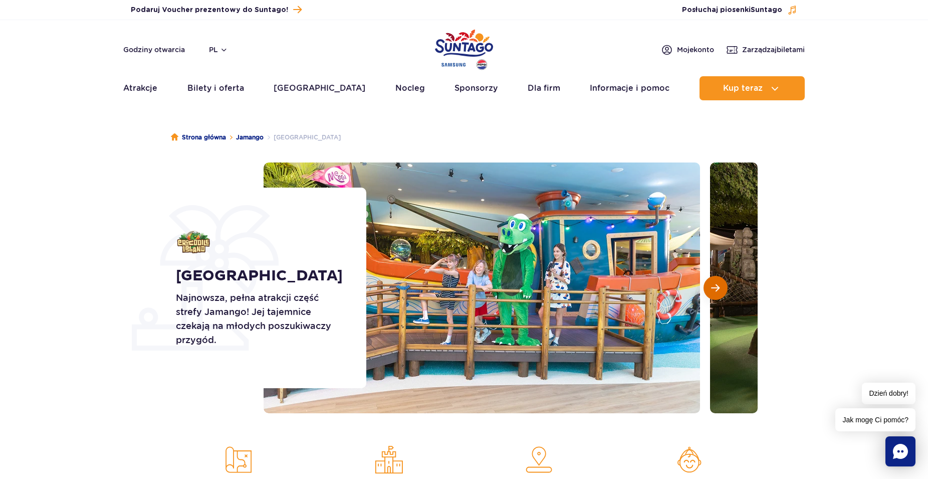
click at [716, 292] on span "Następny slajd" at bounding box center [715, 287] width 9 height 9
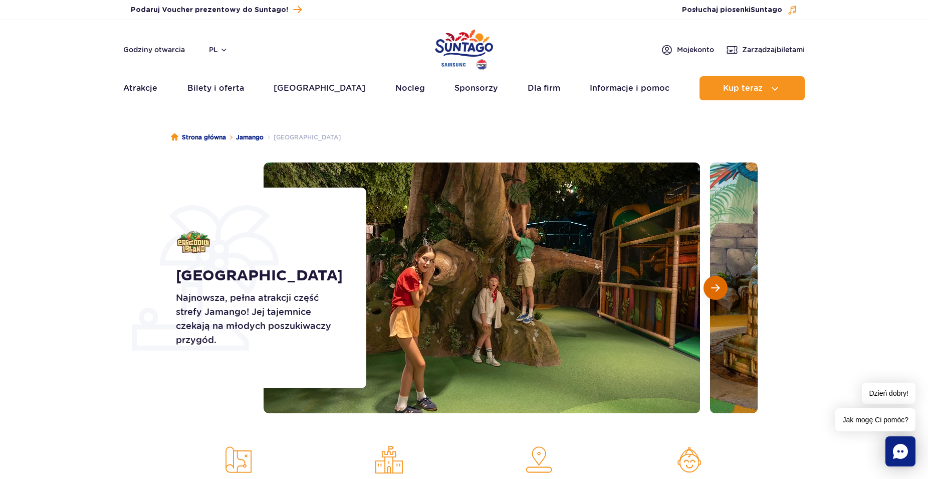
click at [716, 292] on span "Następny slajd" at bounding box center [715, 287] width 9 height 9
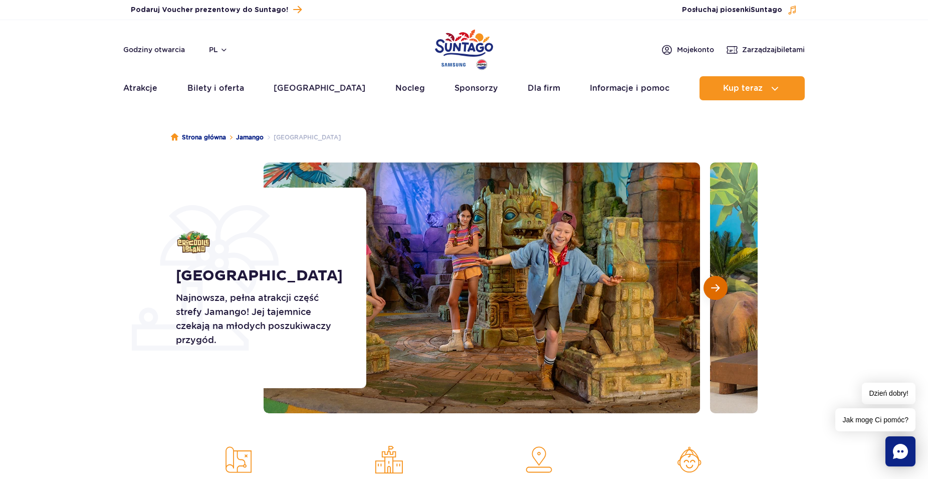
click at [716, 292] on span "Następny slajd" at bounding box center [715, 287] width 9 height 9
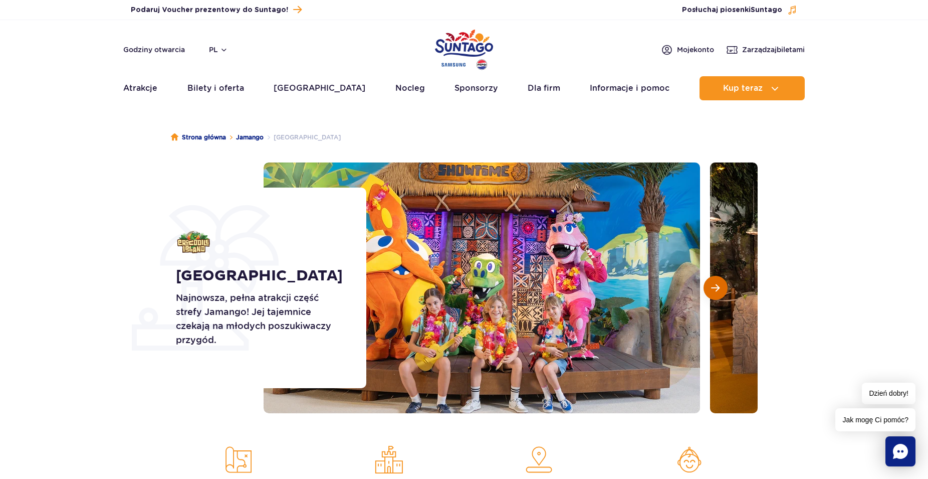
click at [716, 292] on span "Następny slajd" at bounding box center [715, 287] width 9 height 9
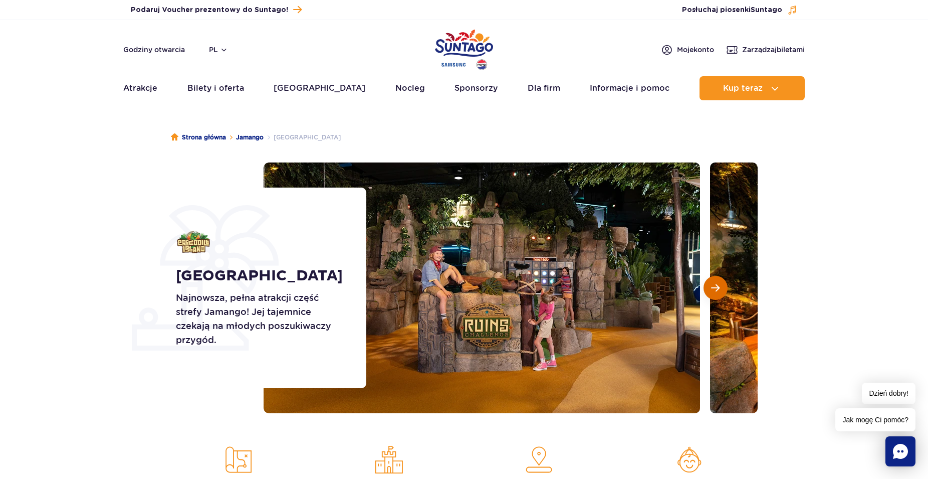
click at [716, 292] on span "Następny slajd" at bounding box center [715, 287] width 9 height 9
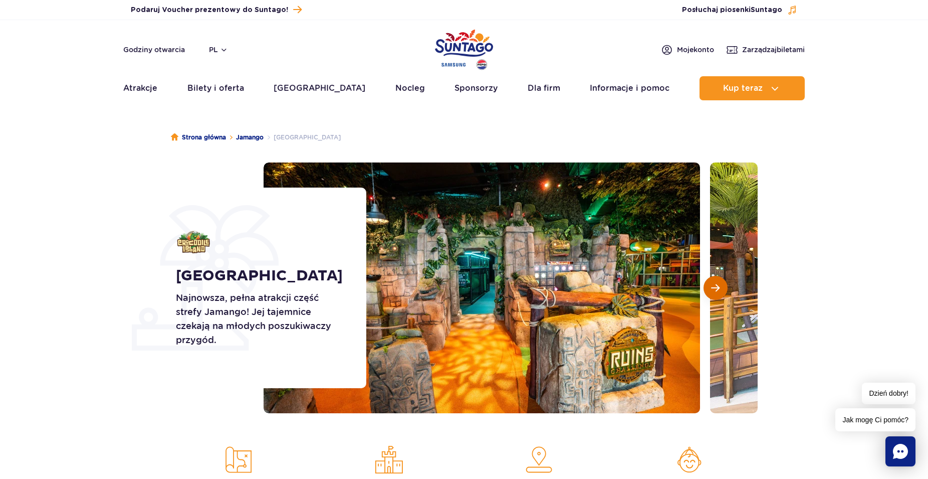
click at [716, 292] on span "Następny slajd" at bounding box center [715, 287] width 9 height 9
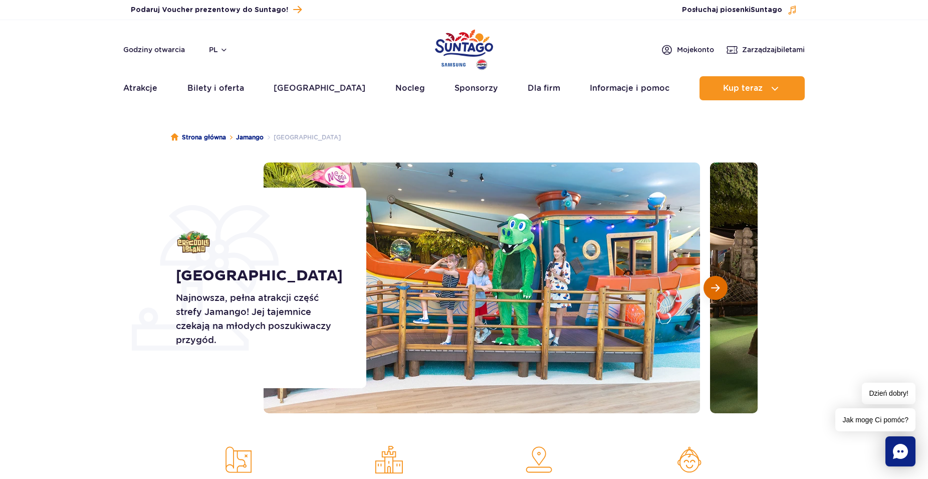
click at [716, 292] on span "Następny slajd" at bounding box center [715, 287] width 9 height 9
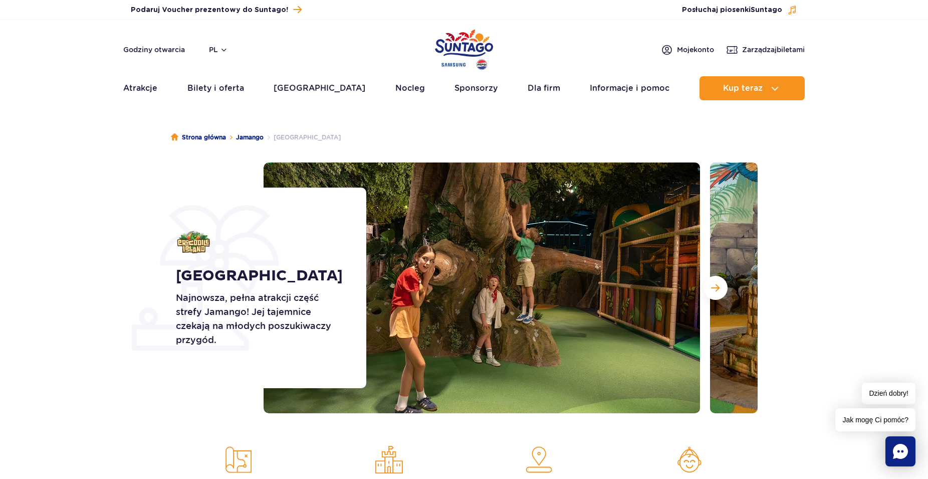
scroll to position [205, 0]
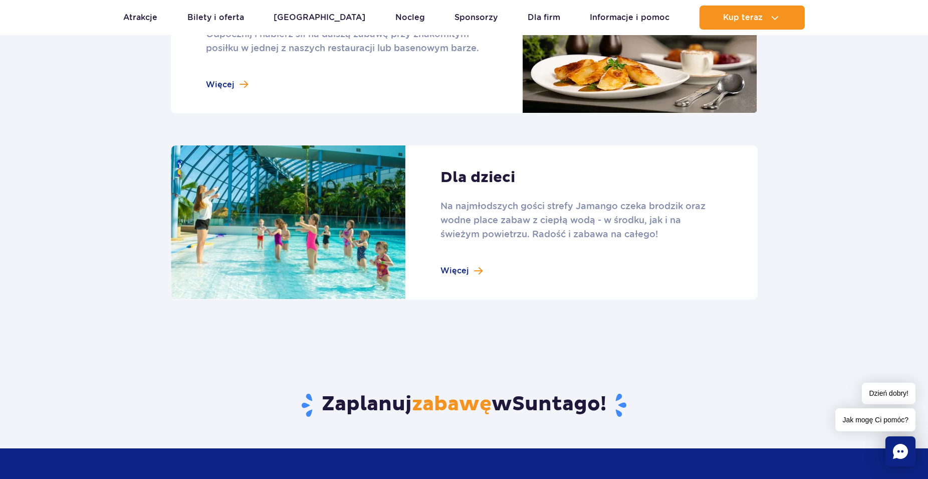
scroll to position [1227, 0]
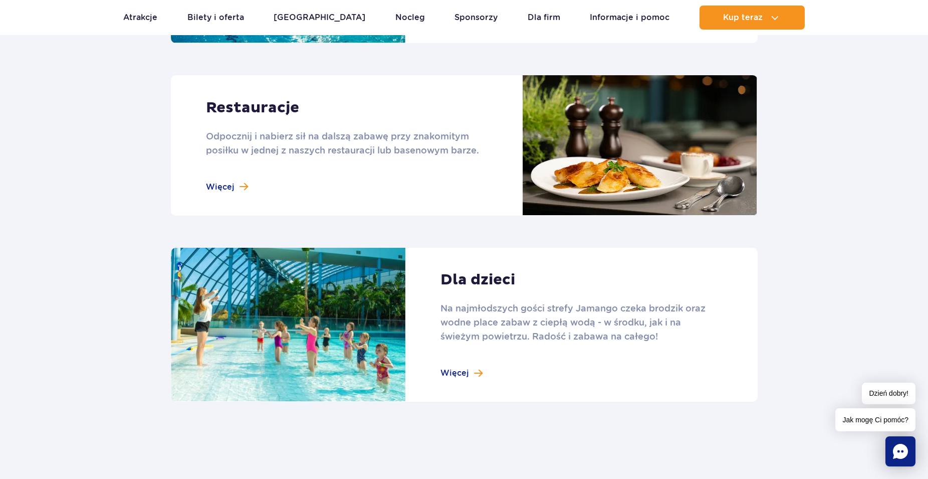
click at [239, 187] on link at bounding box center [464, 145] width 587 height 140
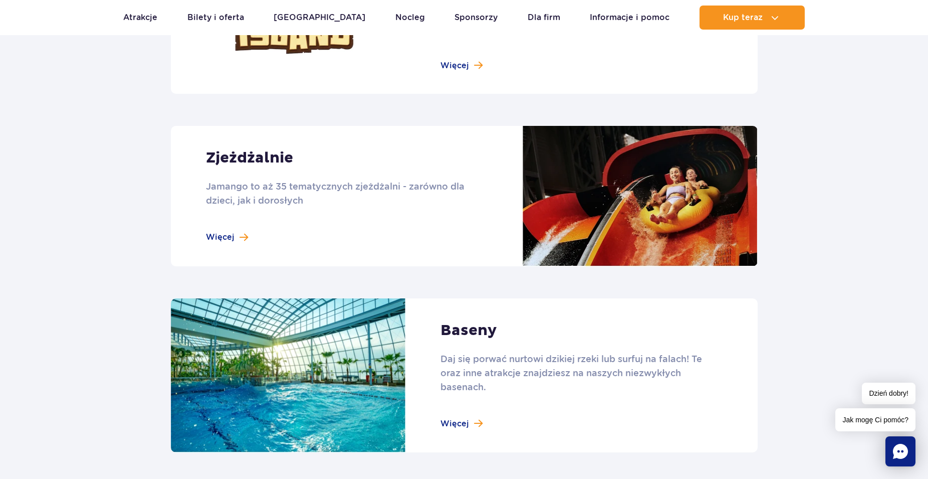
scroll to position [716, 0]
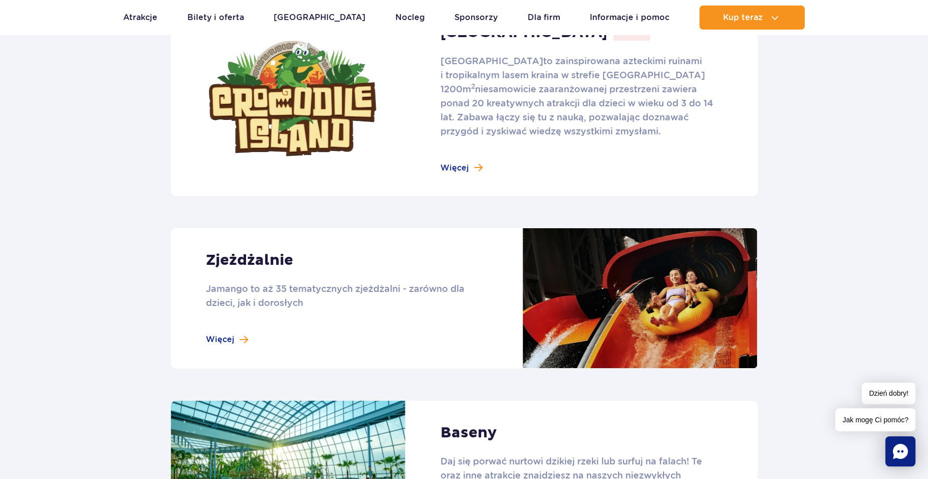
click at [224, 342] on link at bounding box center [464, 298] width 587 height 140
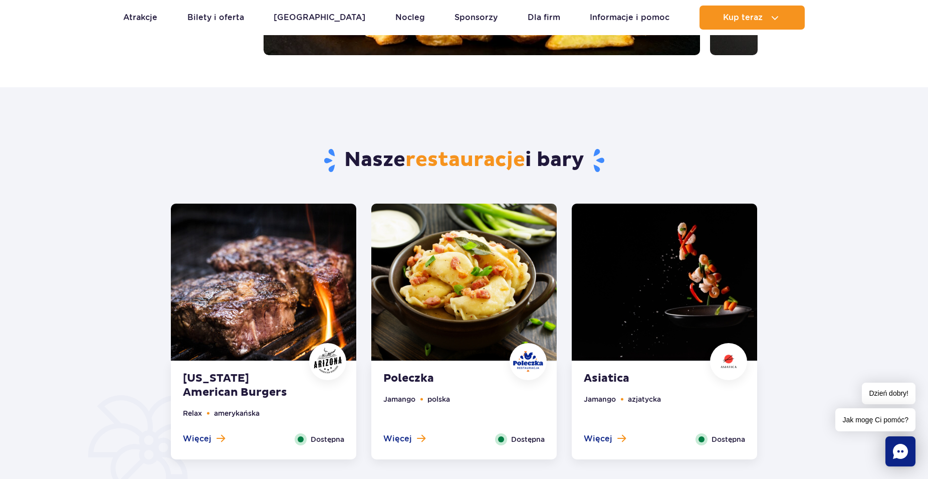
scroll to position [409, 0]
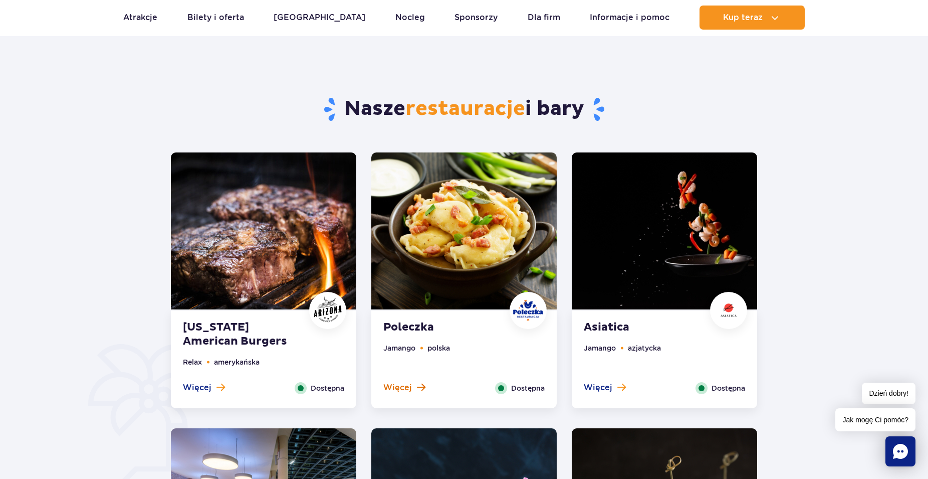
click at [389, 386] on span "Więcej" at bounding box center [397, 387] width 29 height 11
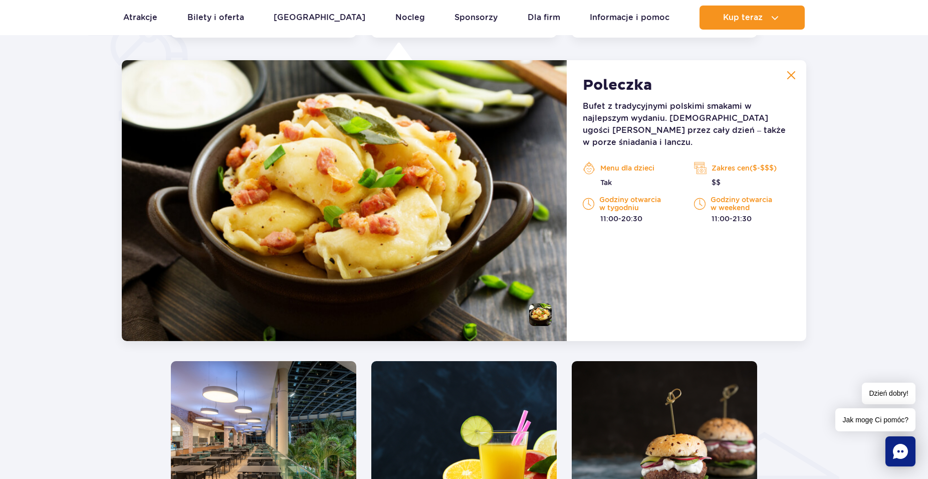
scroll to position [1035, 0]
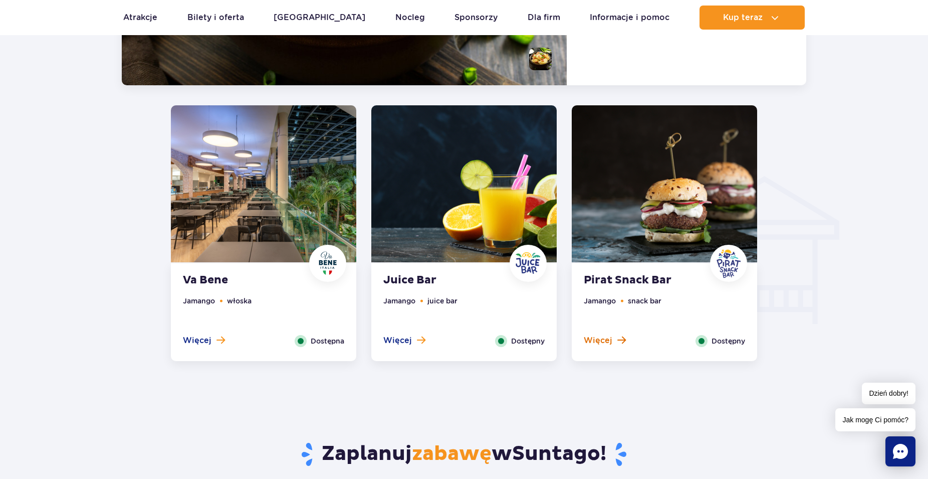
click at [621, 337] on span at bounding box center [622, 339] width 9 height 9
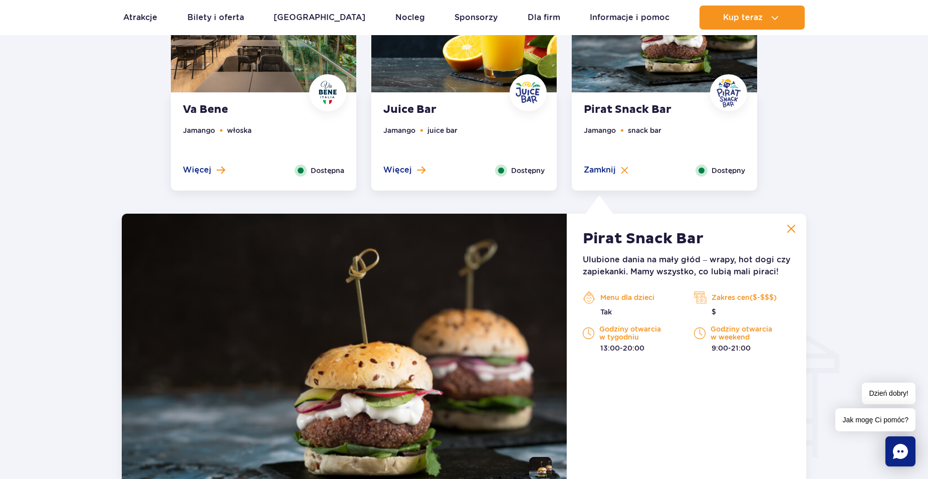
scroll to position [800, 0]
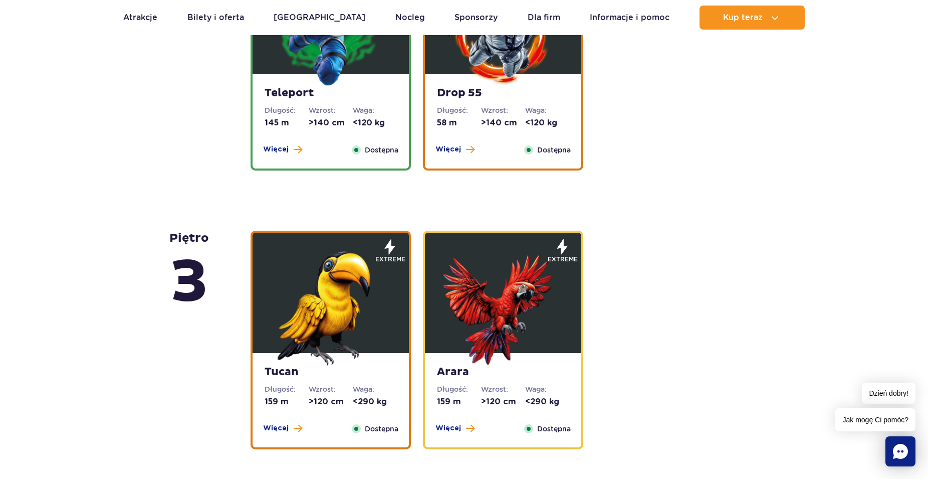
scroll to position [1074, 0]
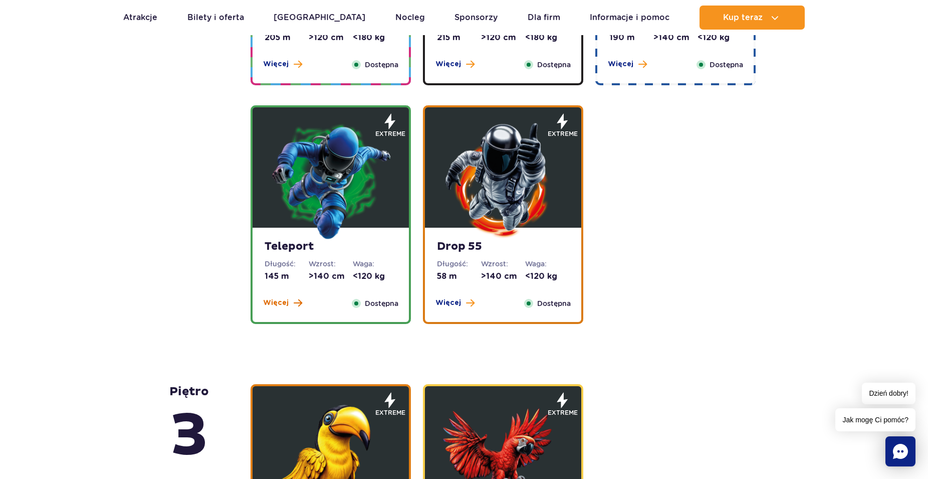
click at [273, 306] on span "Więcej" at bounding box center [276, 303] width 26 height 10
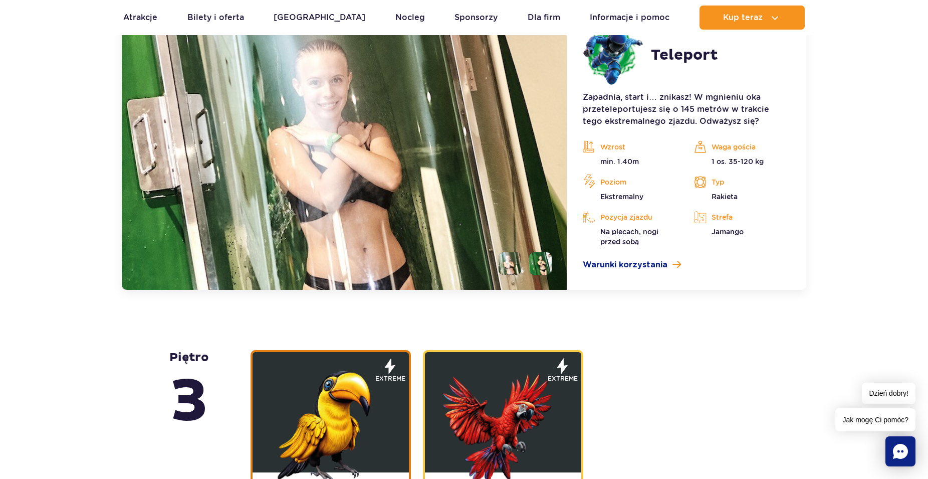
scroll to position [1104, 0]
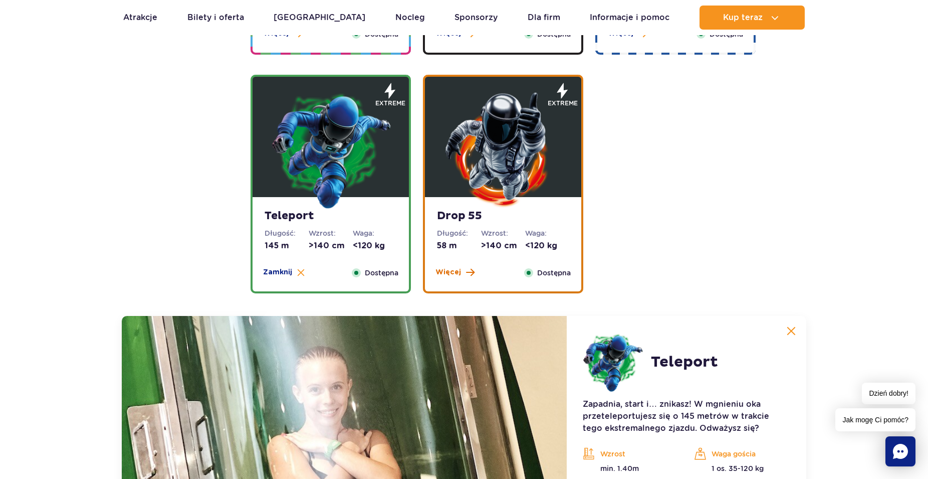
click at [460, 271] on span "Więcej" at bounding box center [449, 272] width 26 height 10
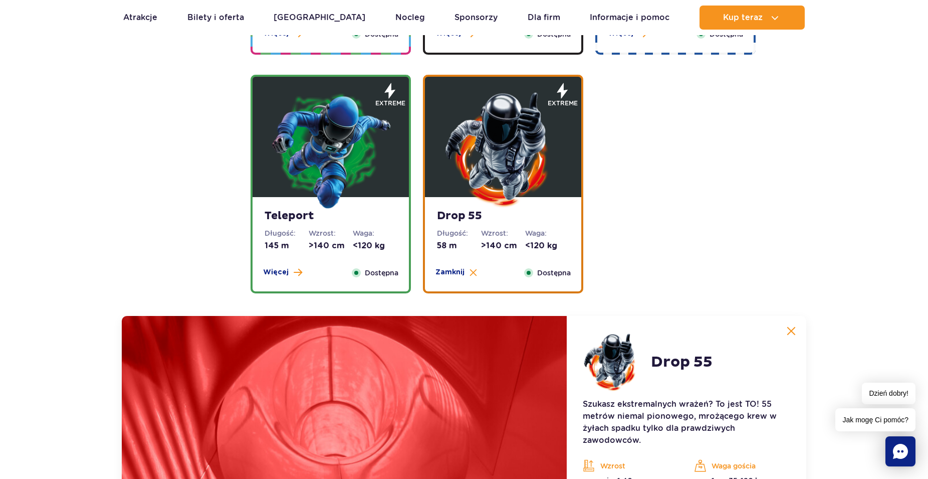
scroll to position [1360, 0]
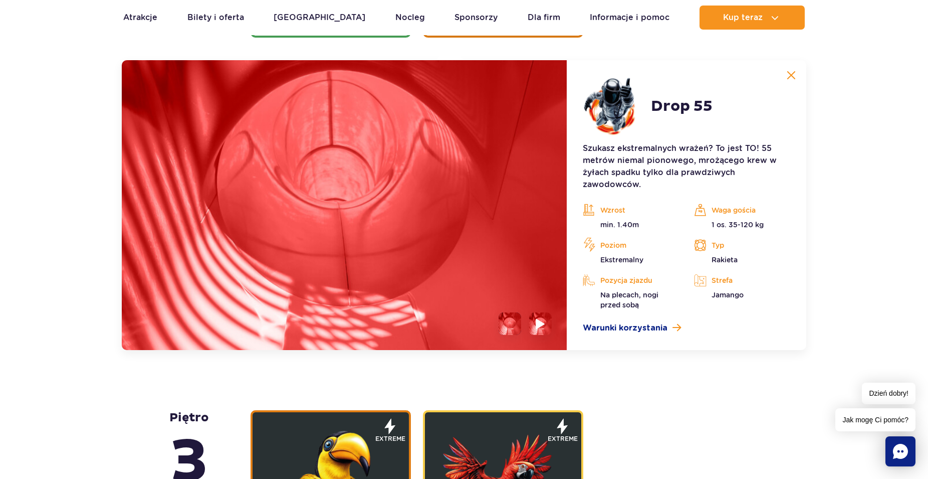
click at [542, 322] on img at bounding box center [541, 324] width 10 height 12
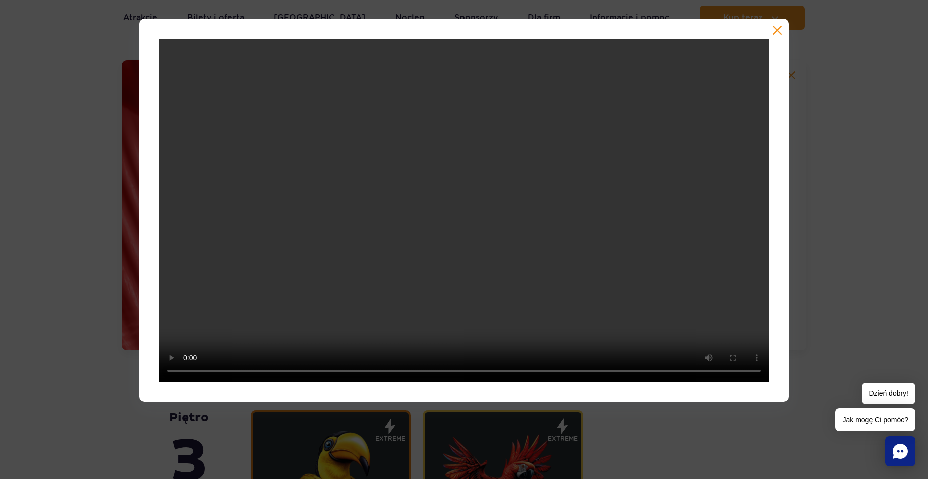
click at [777, 30] on button "button" at bounding box center [777, 30] width 10 height 10
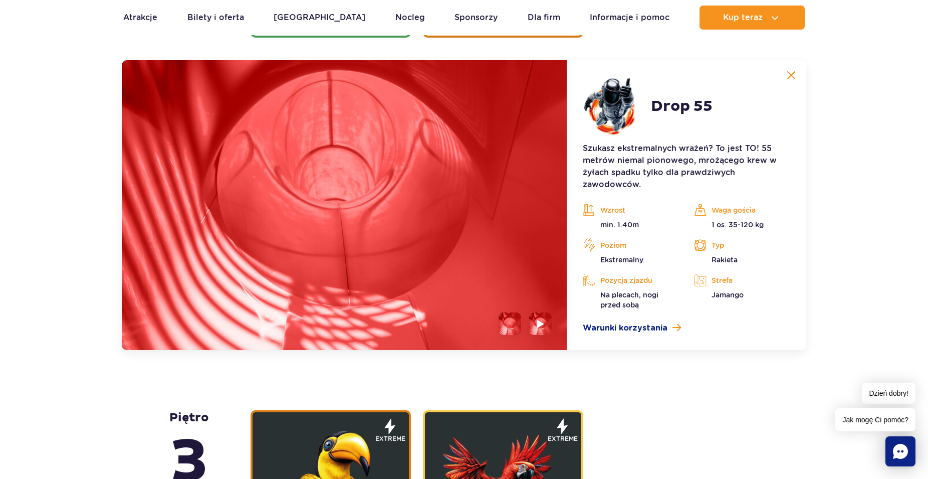
click at [792, 77] on img at bounding box center [791, 75] width 9 height 9
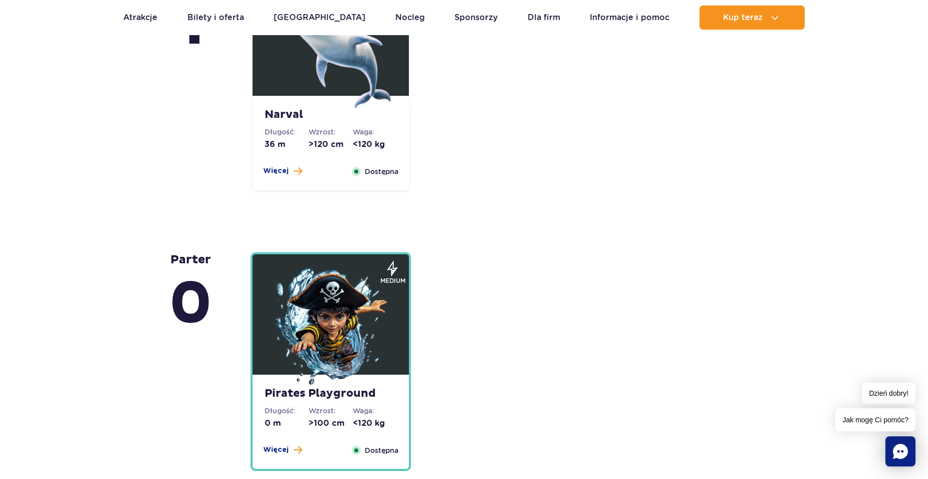
scroll to position [2383, 0]
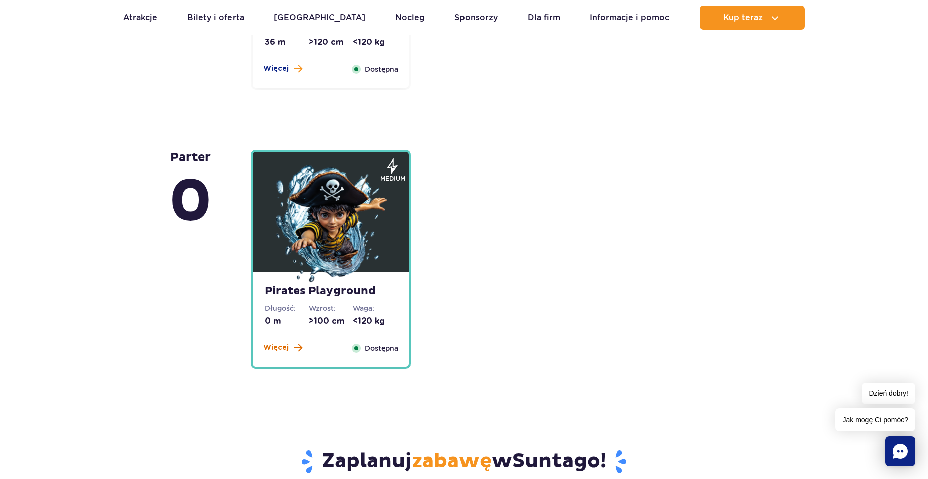
click at [274, 345] on span "Więcej" at bounding box center [276, 347] width 26 height 10
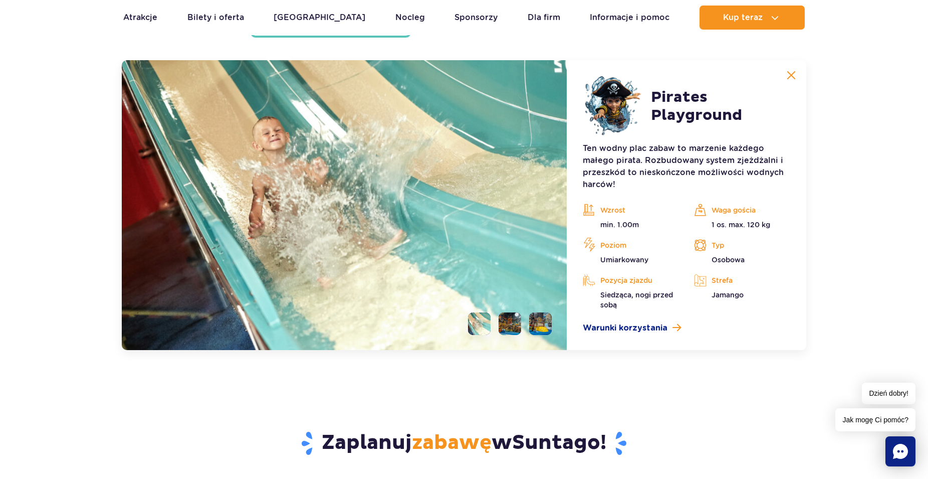
click at [509, 324] on li at bounding box center [510, 323] width 23 height 23
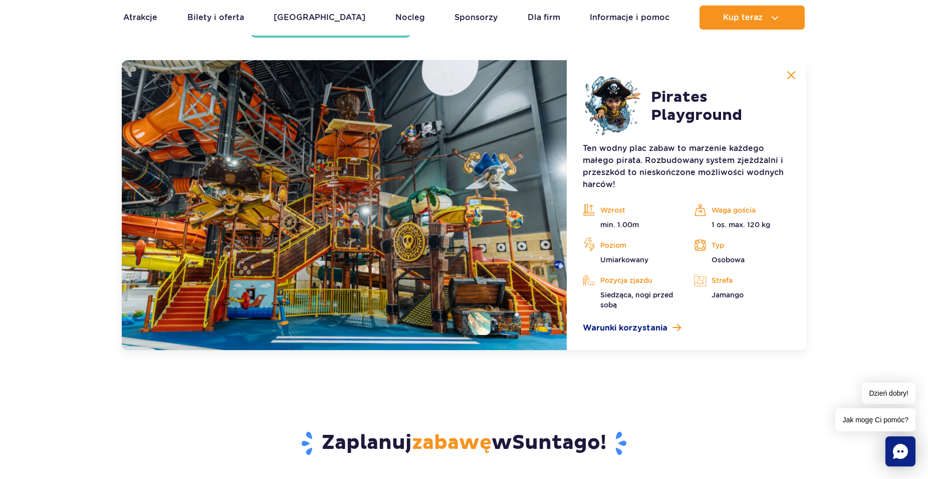
click at [546, 329] on li at bounding box center [540, 323] width 23 height 23
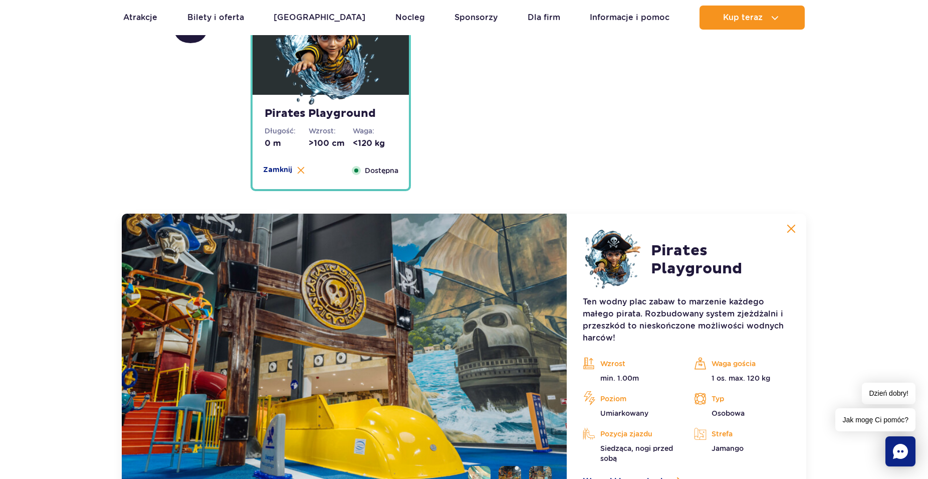
scroll to position [2662, 0]
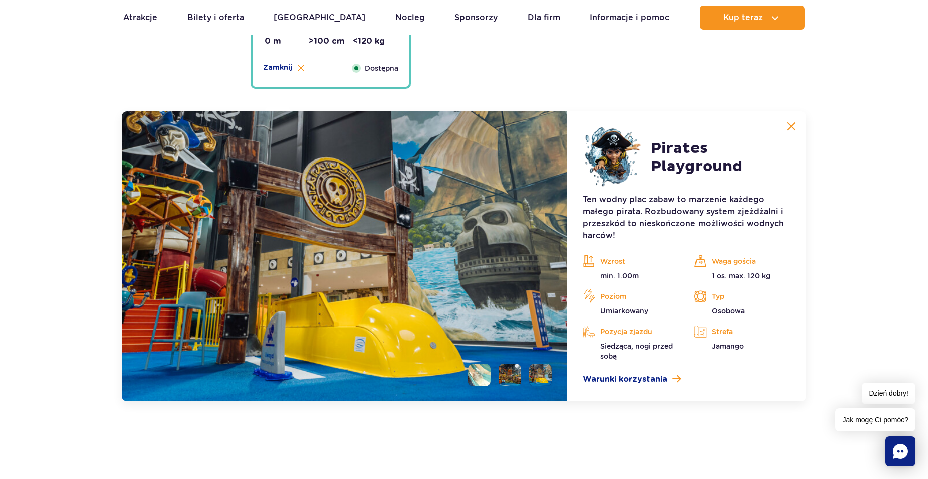
click at [789, 130] on img at bounding box center [791, 126] width 9 height 9
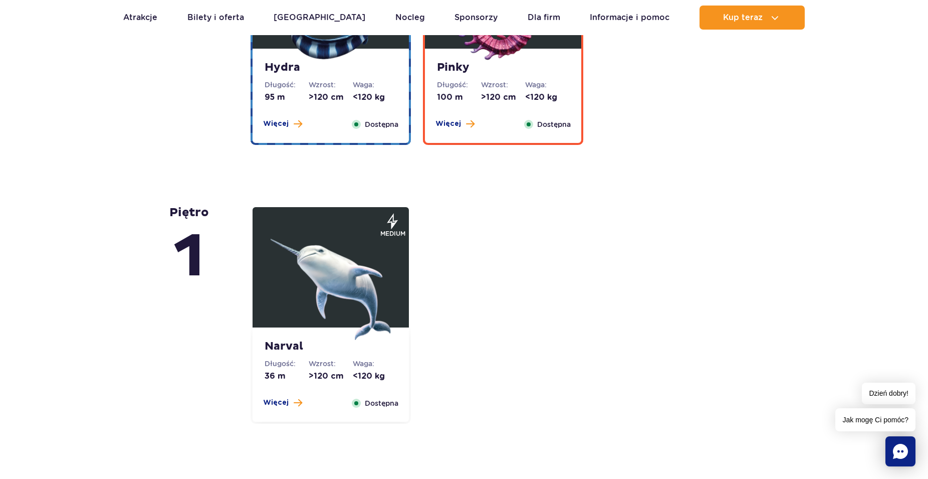
scroll to position [1895, 0]
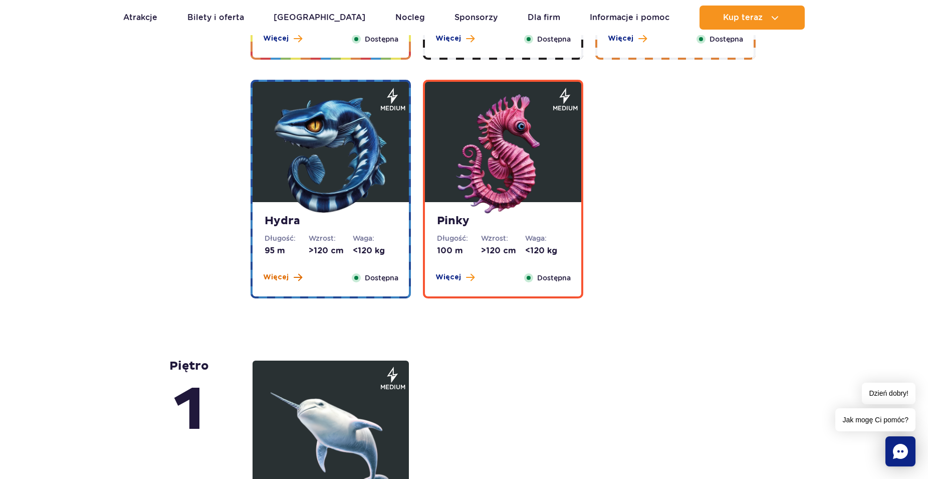
click at [278, 274] on span "Więcej" at bounding box center [276, 277] width 26 height 10
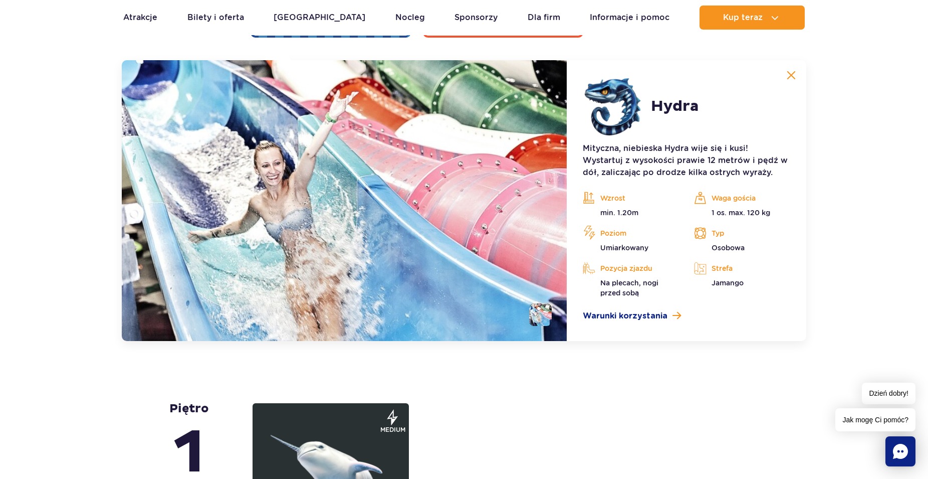
click at [538, 314] on li at bounding box center [540, 314] width 23 height 23
click at [793, 72] on img at bounding box center [791, 75] width 9 height 9
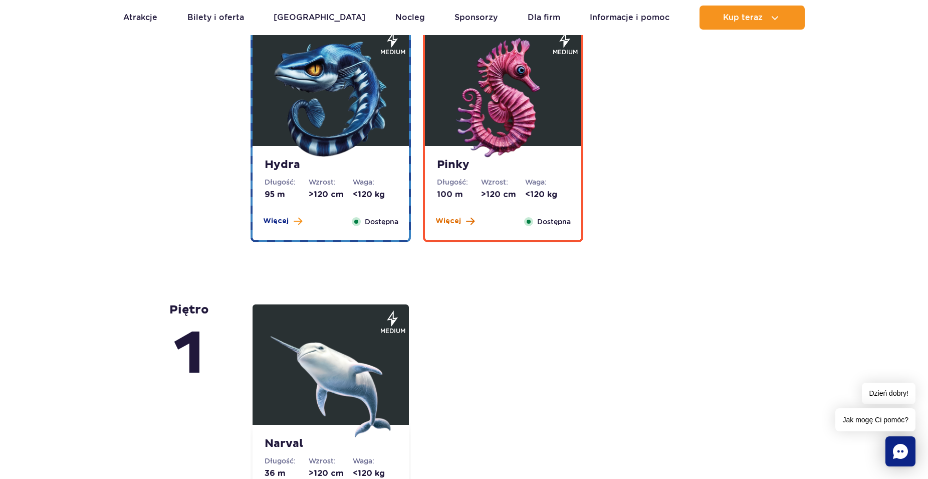
click at [466, 222] on span at bounding box center [470, 221] width 9 height 9
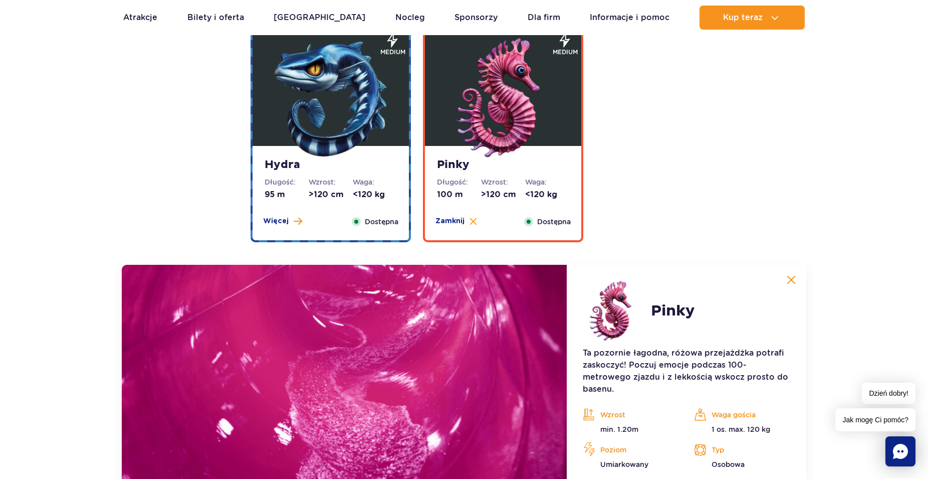
scroll to position [2054, 0]
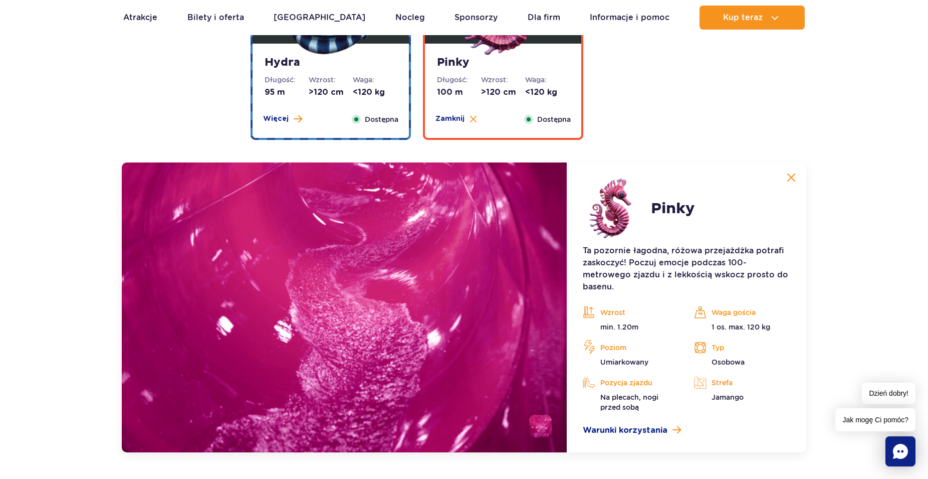
click at [795, 181] on button at bounding box center [791, 177] width 20 height 20
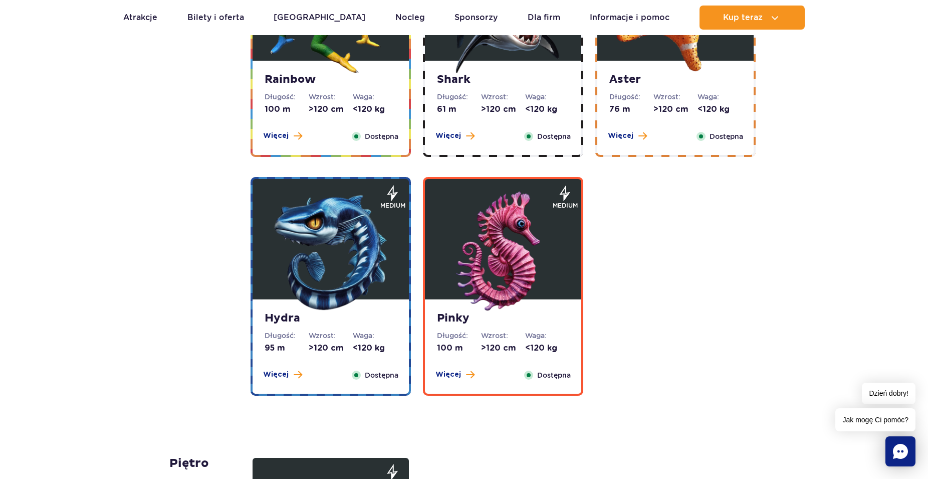
scroll to position [1696, 0]
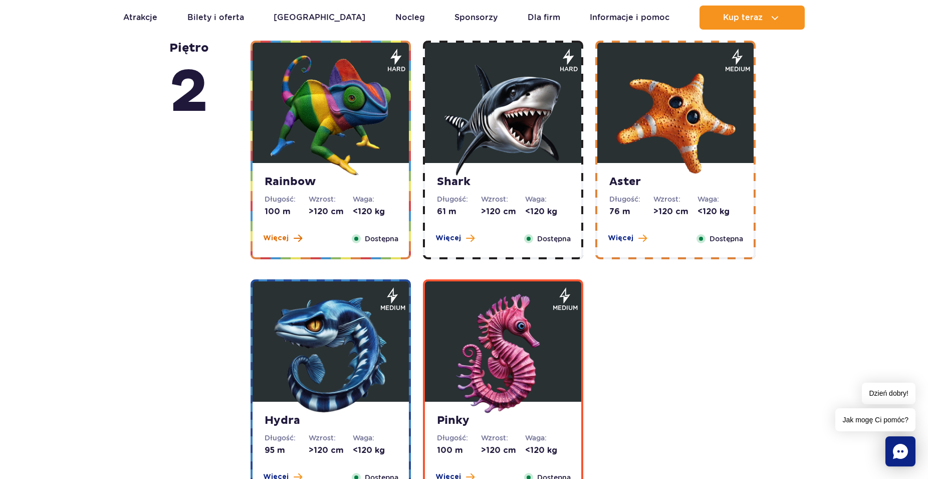
click at [287, 239] on span "Więcej" at bounding box center [276, 238] width 26 height 10
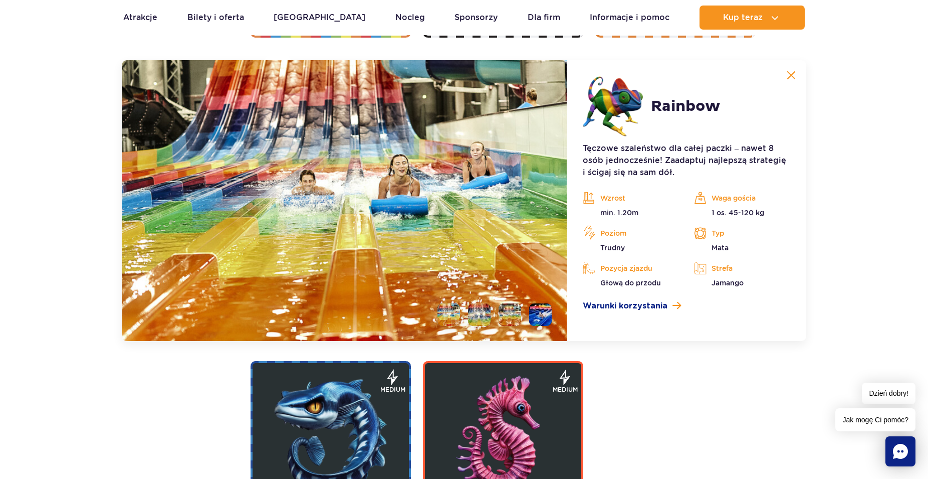
scroll to position [1815, 0]
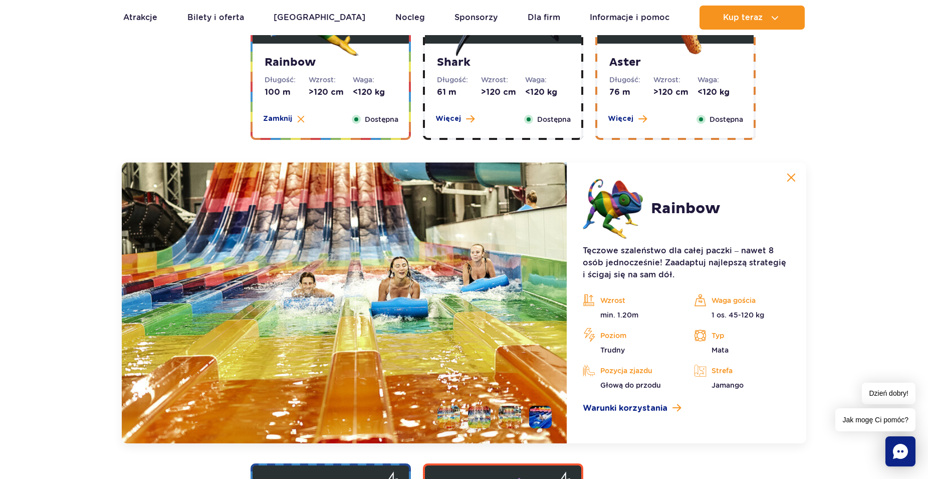
click at [793, 179] on img at bounding box center [791, 177] width 9 height 9
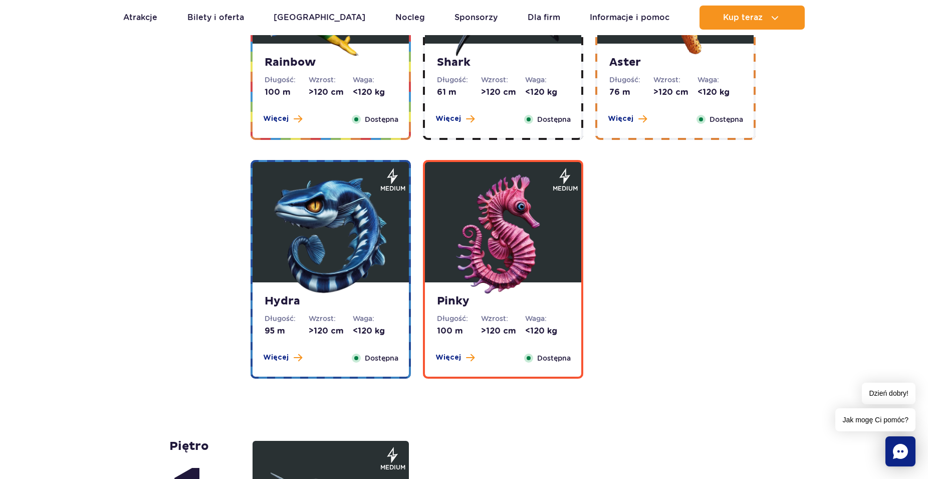
scroll to position [1713, 0]
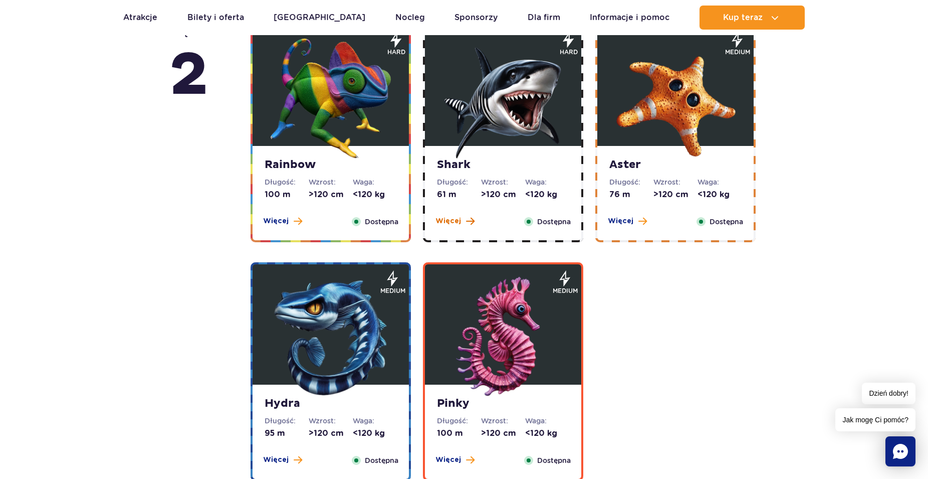
click at [454, 218] on span "Więcej" at bounding box center [449, 221] width 26 height 10
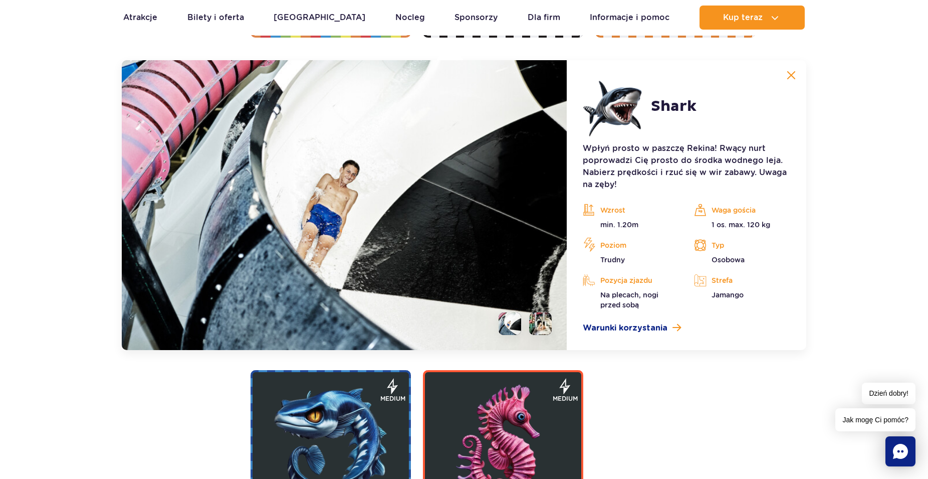
click at [515, 326] on li at bounding box center [510, 323] width 23 height 23
click at [545, 327] on li at bounding box center [540, 323] width 23 height 23
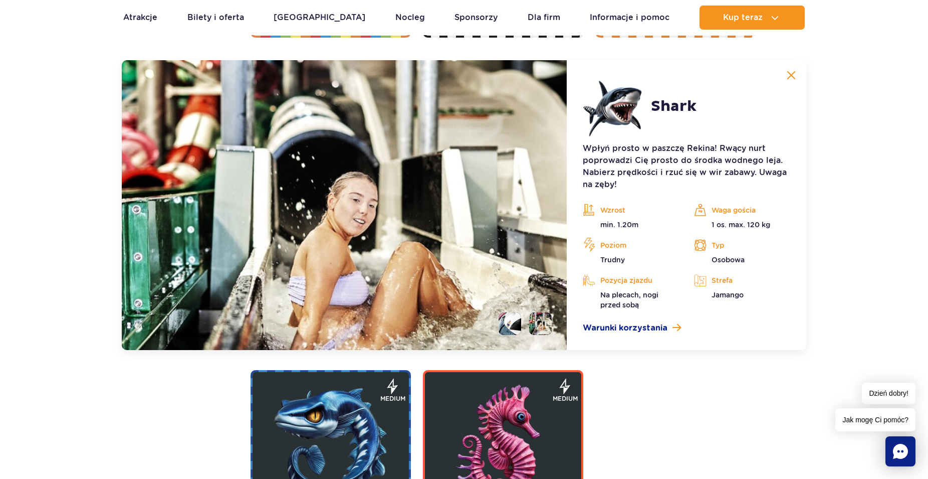
click at [794, 75] on img at bounding box center [791, 75] width 9 height 9
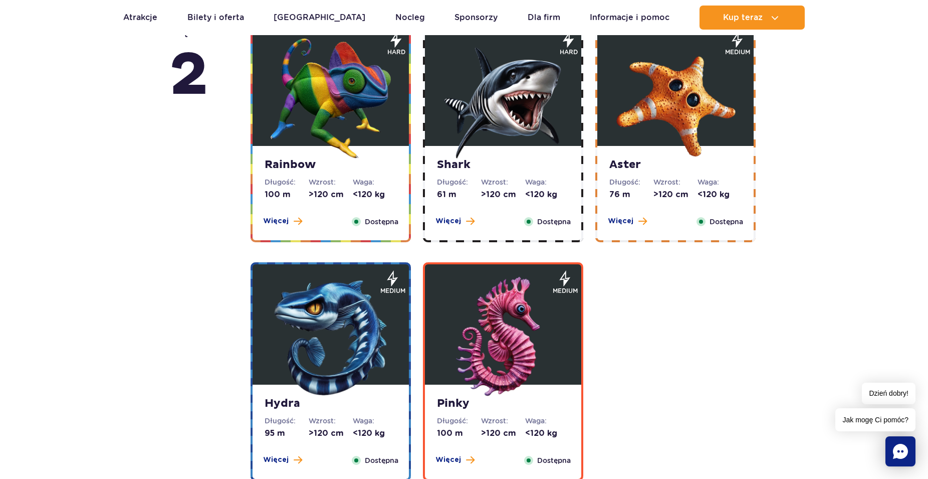
scroll to position [1662, 0]
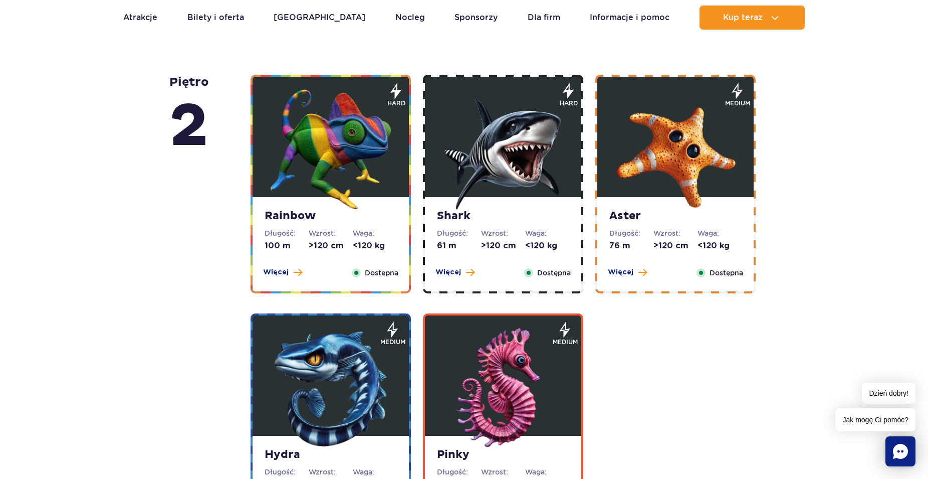
click at [622, 218] on strong "Aster" at bounding box center [676, 216] width 132 height 14
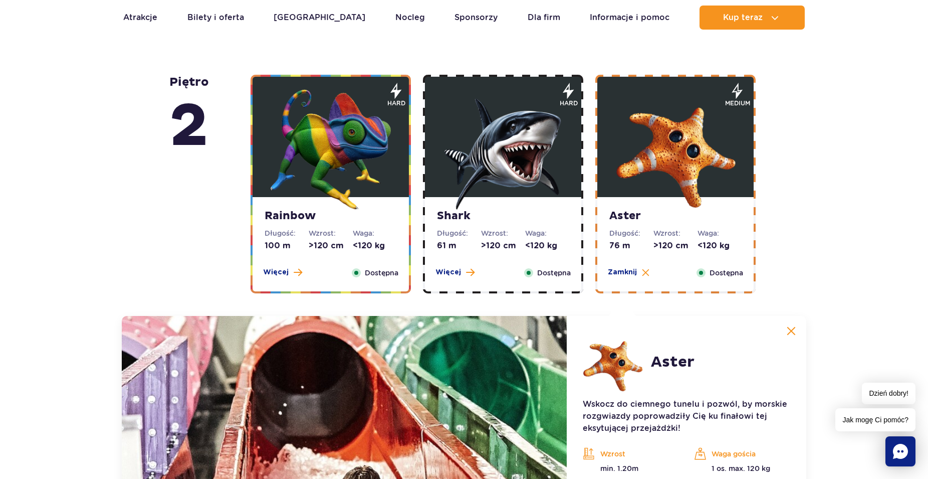
scroll to position [1917, 0]
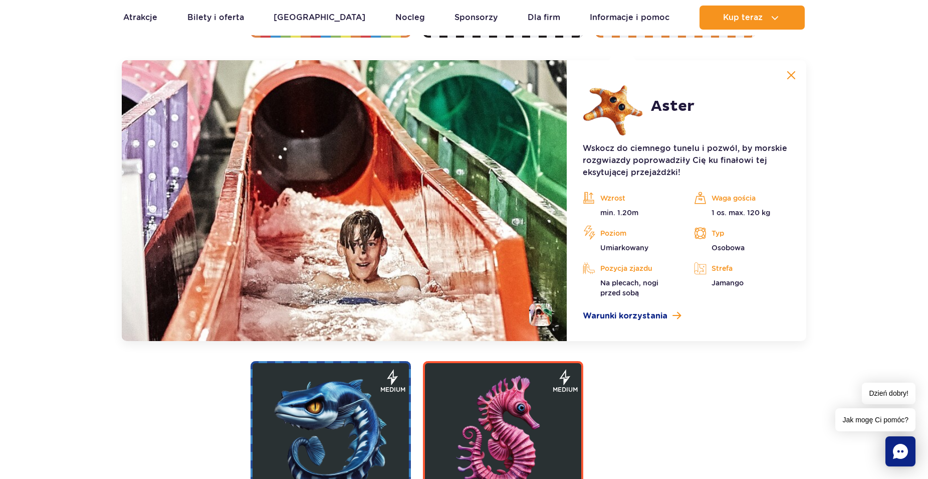
click at [543, 318] on li at bounding box center [540, 314] width 23 height 23
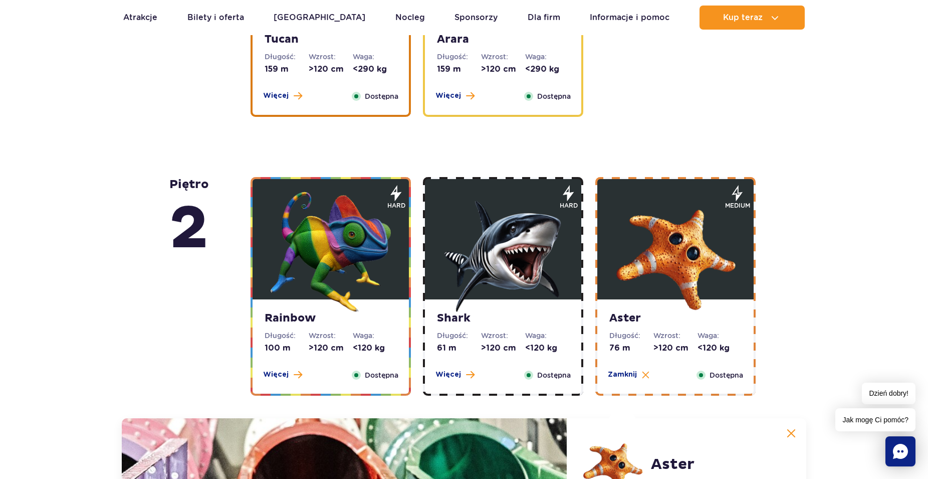
scroll to position [1406, 0]
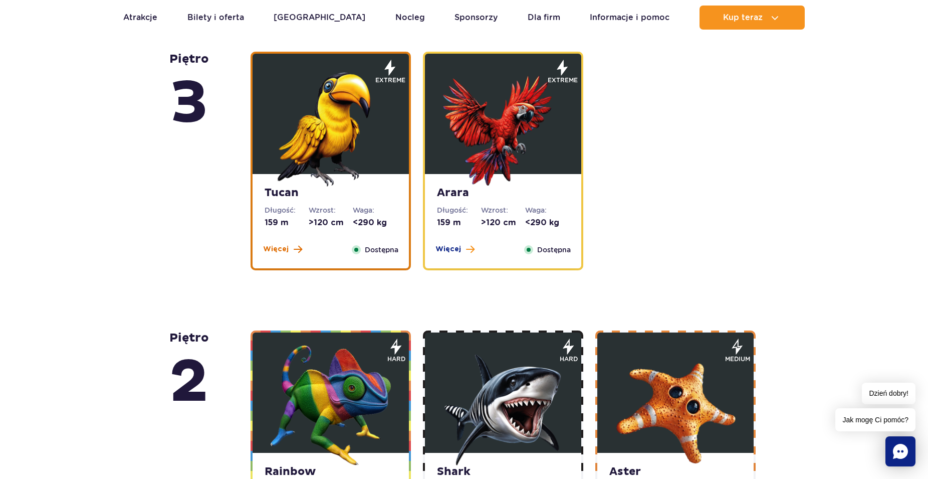
click at [274, 249] on span "Więcej" at bounding box center [276, 249] width 26 height 10
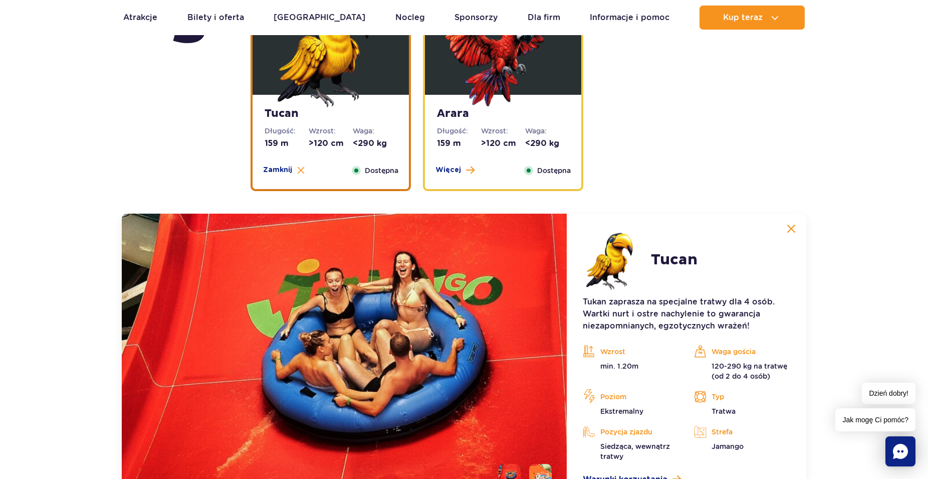
scroll to position [1434, 0]
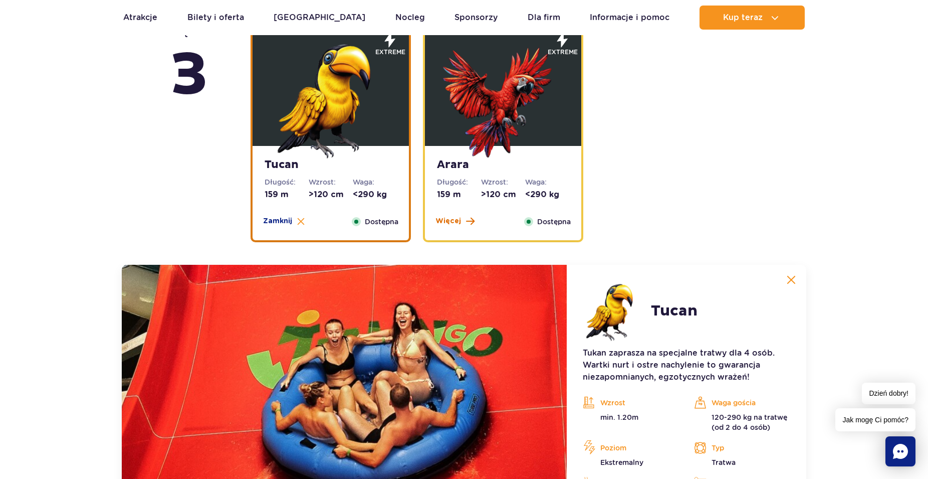
click at [463, 221] on button "Więcej" at bounding box center [455, 221] width 39 height 10
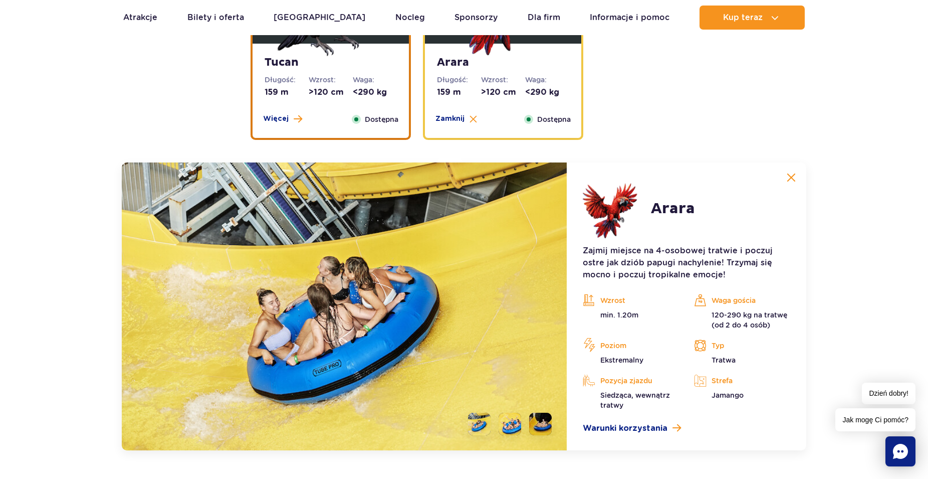
scroll to position [1639, 0]
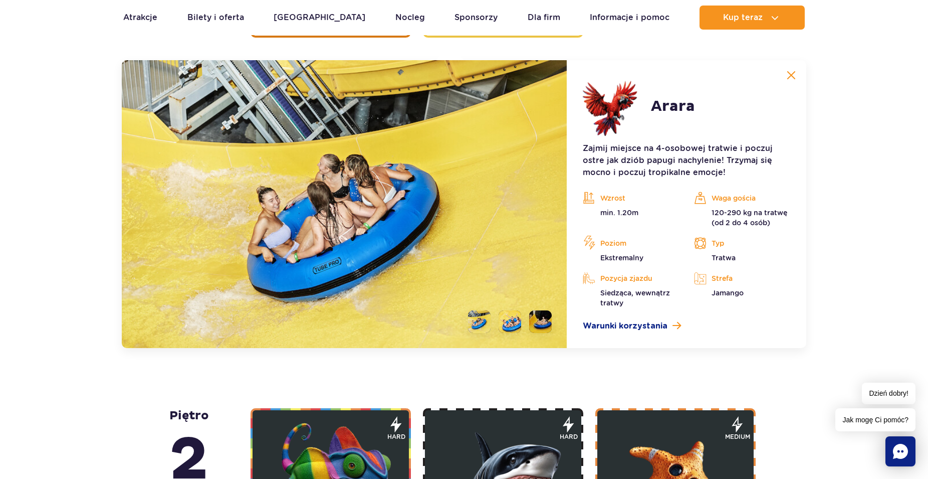
click at [515, 327] on li at bounding box center [510, 321] width 23 height 23
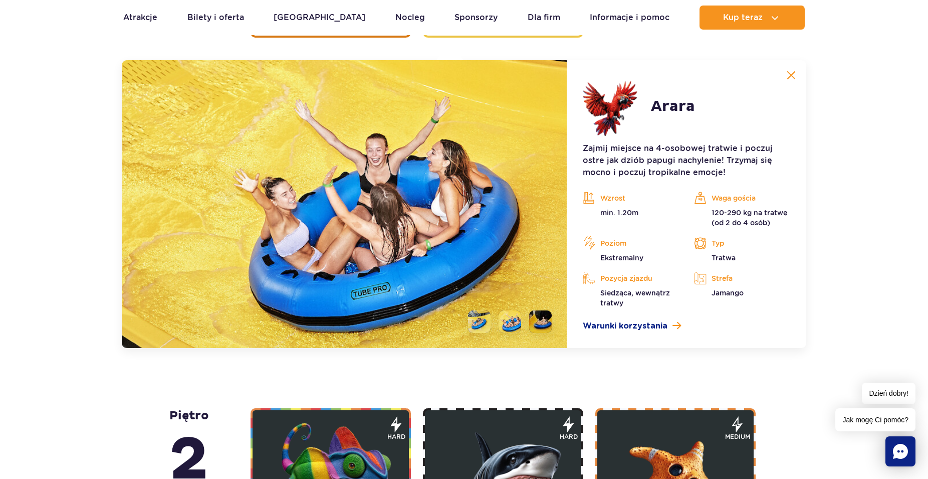
click at [545, 323] on li at bounding box center [540, 321] width 23 height 23
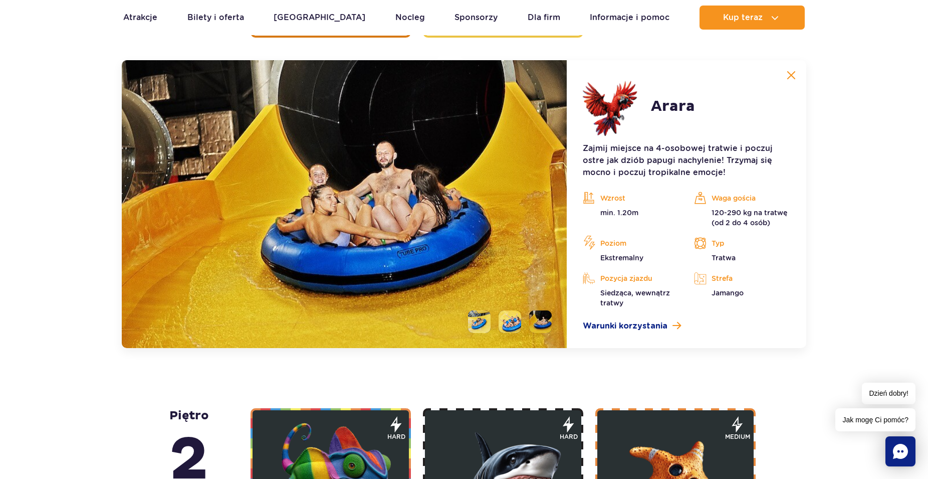
click at [479, 314] on li at bounding box center [479, 321] width 23 height 23
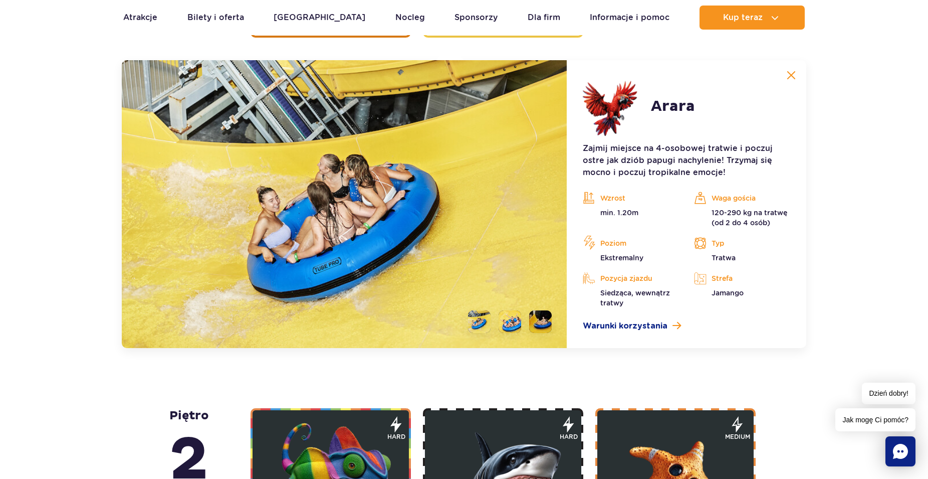
click at [792, 73] on img at bounding box center [791, 75] width 9 height 9
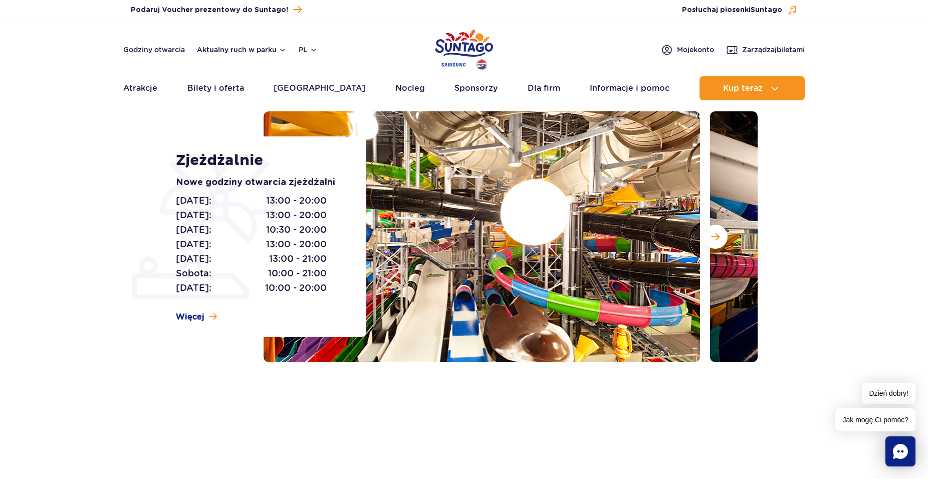
scroll to position [0, 0]
